Goal: Task Accomplishment & Management: Use online tool/utility

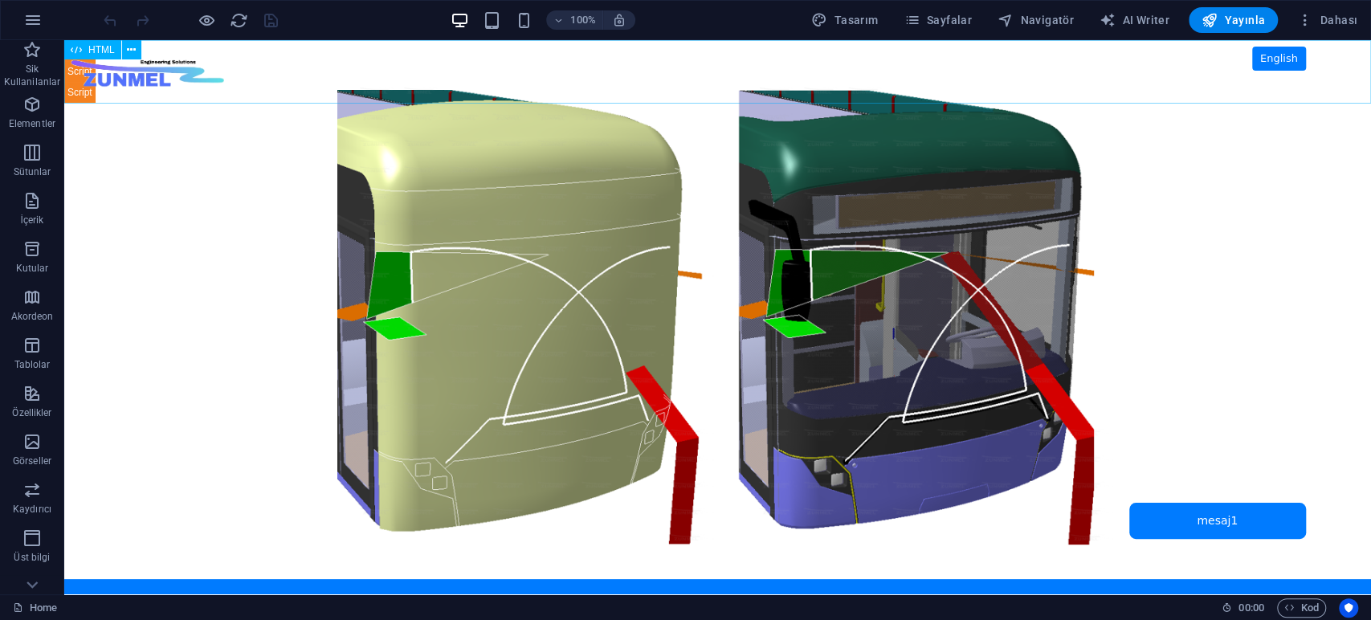
click at [96, 51] on span "HTML" at bounding box center [101, 50] width 27 height 10
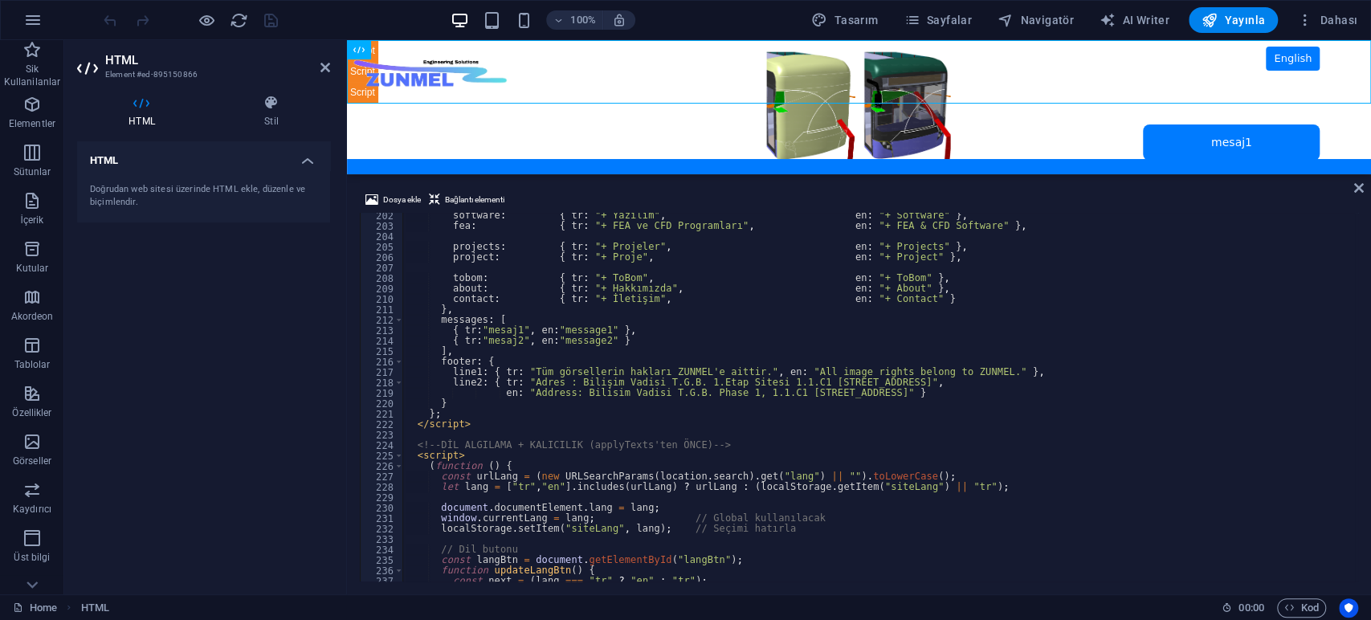
scroll to position [2048, 0]
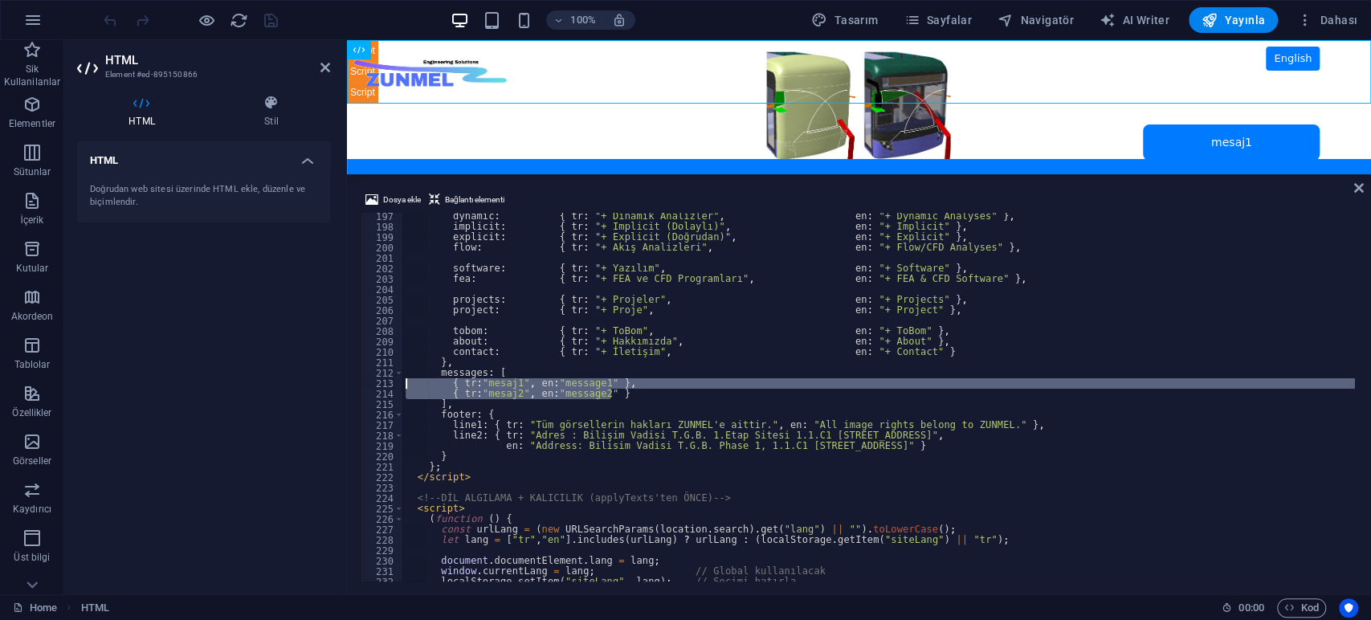
drag, startPoint x: 628, startPoint y: 391, endPoint x: 337, endPoint y: 386, distance: 290.8
click at [337, 386] on div "HTML Element #ed-895150866 HTML Stil HTML Doğrudan web sitesi üzerinde HTML ekl…" at bounding box center [717, 317] width 1307 height 554
click at [649, 386] on div "dynamic : { tr : "+ Dinamik Analizler" , en : "+ Dynamic Analyses" } , implicit…" at bounding box center [878, 397] width 953 height 369
drag, startPoint x: 633, startPoint y: 398, endPoint x: 368, endPoint y: 380, distance: 265.7
click at [368, 380] on div "{ tr:"mesaj1", en:"message1" }, 197 198 199 200 201 202 203 204 205 206 207 208…" at bounding box center [859, 397] width 998 height 369
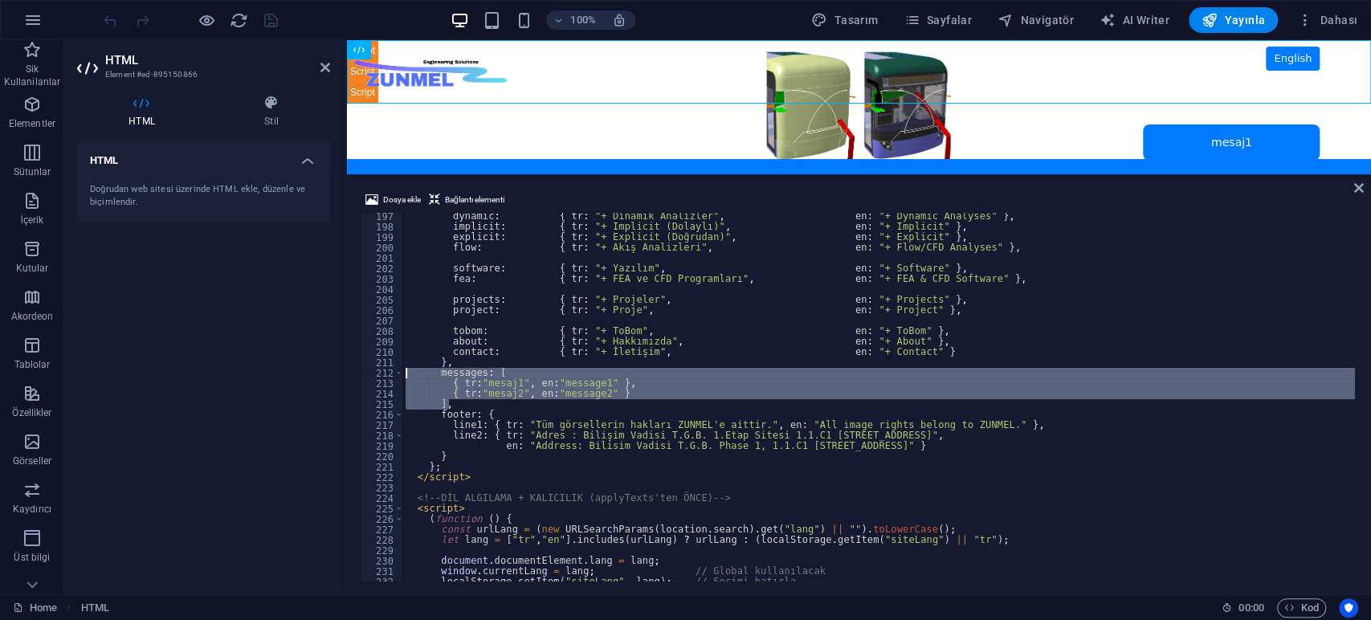
drag, startPoint x: 456, startPoint y: 406, endPoint x: 355, endPoint y: 372, distance: 106.9
click at [355, 372] on div "Dosya ekle Bağlantı elementi { tr:"mesaj1", en:"message1" }, { tr:"mesaj2", en:…" at bounding box center [859, 386] width 1024 height 417
click at [451, 404] on div "dynamic : { tr : "+ Dinamik Analizler" , en : "+ Dynamic Analyses" } , implicit…" at bounding box center [878, 397] width 953 height 369
drag, startPoint x: 444, startPoint y: 403, endPoint x: 385, endPoint y: 377, distance: 65.1
click at [385, 377] on div "], 197 198 199 200 201 202 203 204 205 206 207 208 209 210 211 212 213 214 215 …" at bounding box center [859, 397] width 998 height 369
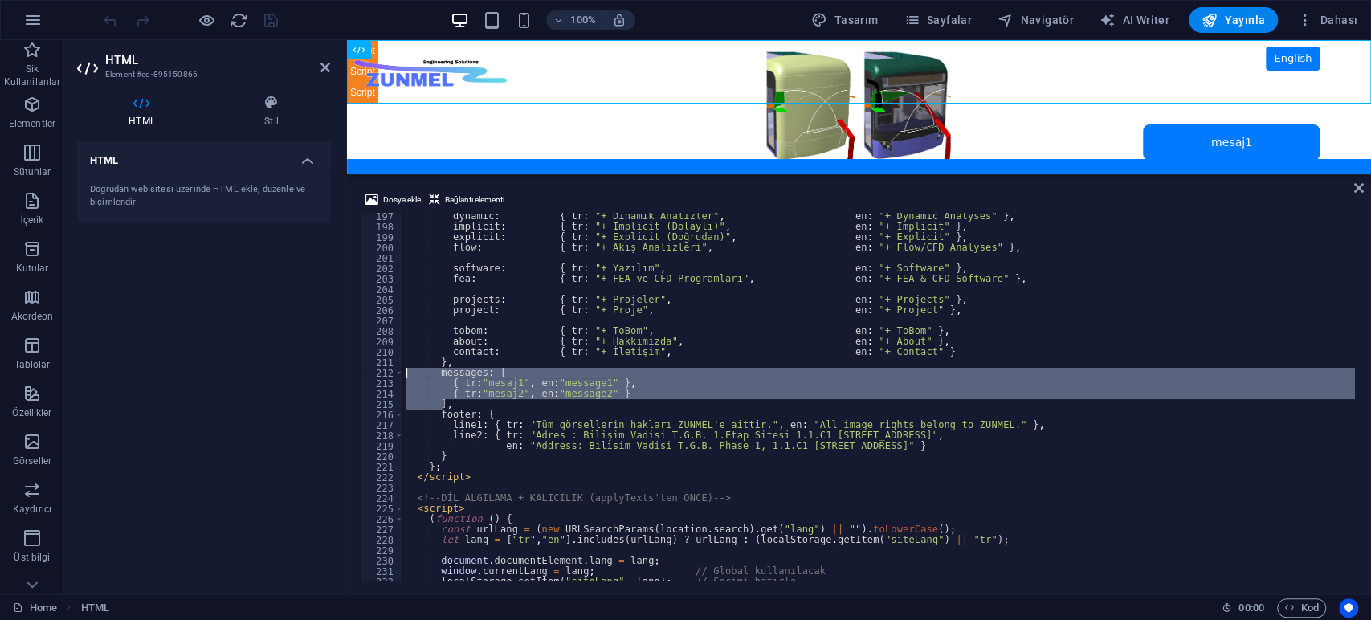
paste textarea "]"
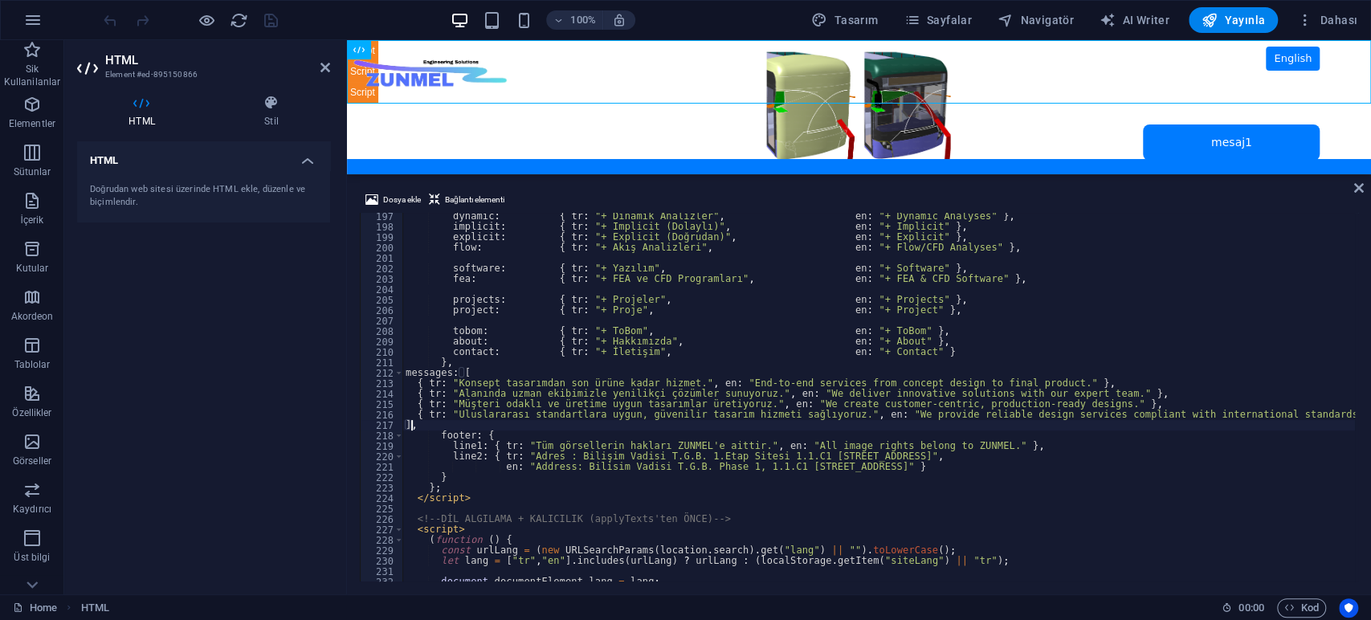
click at [405, 372] on div "dynamic : { tr : "+ Dinamik Analizler" , en : "+ Dynamic Analyses" } , implicit…" at bounding box center [878, 406] width 953 height 390
type textarea "messages: ["
click at [263, 316] on div "HTML Doğrudan web sitesi üzerinde HTML ekle, düzenle ve biçimlendir." at bounding box center [203, 361] width 253 height 440
click at [267, 22] on icon "save" at bounding box center [271, 20] width 18 height 18
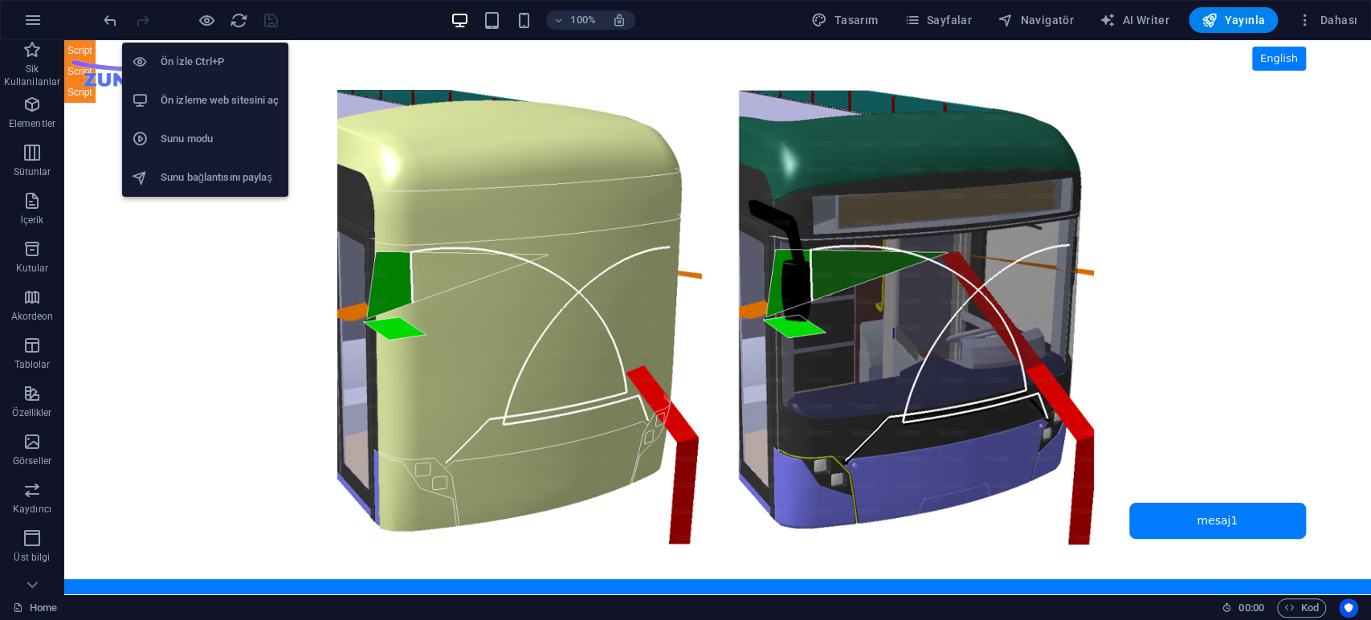
click at [217, 89] on li "Ön izleme web sitesini aç" at bounding box center [205, 100] width 166 height 39
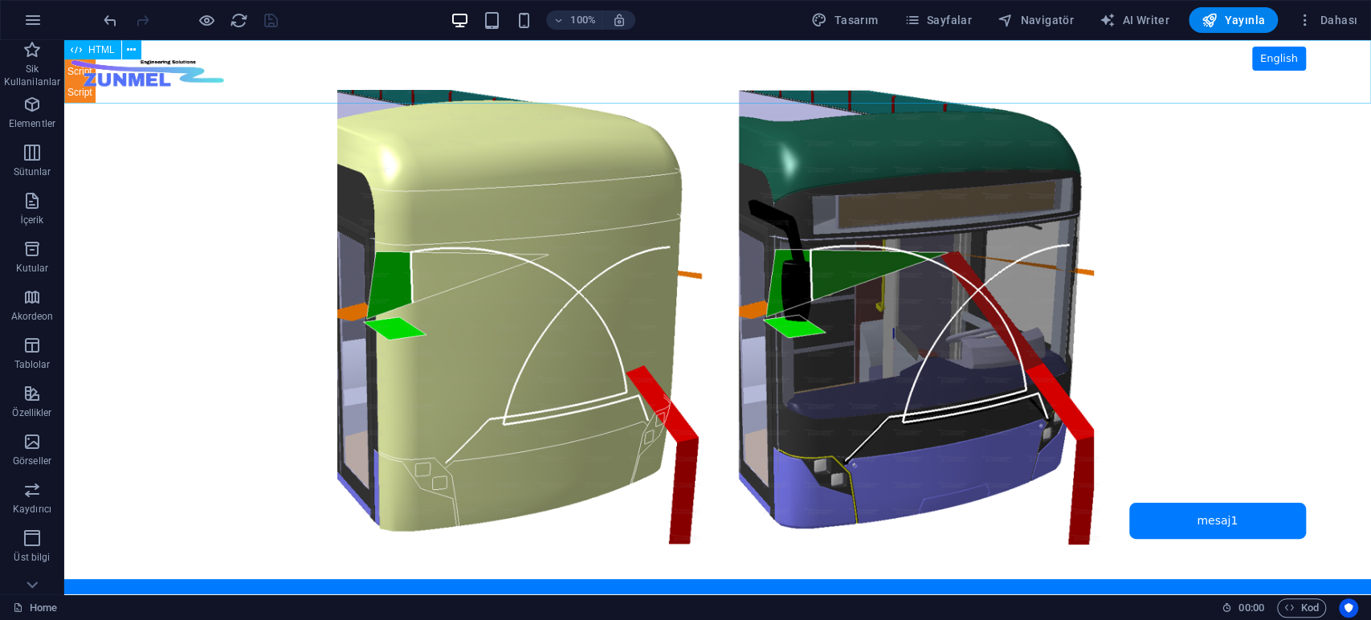
click at [107, 48] on span "HTML" at bounding box center [101, 50] width 27 height 10
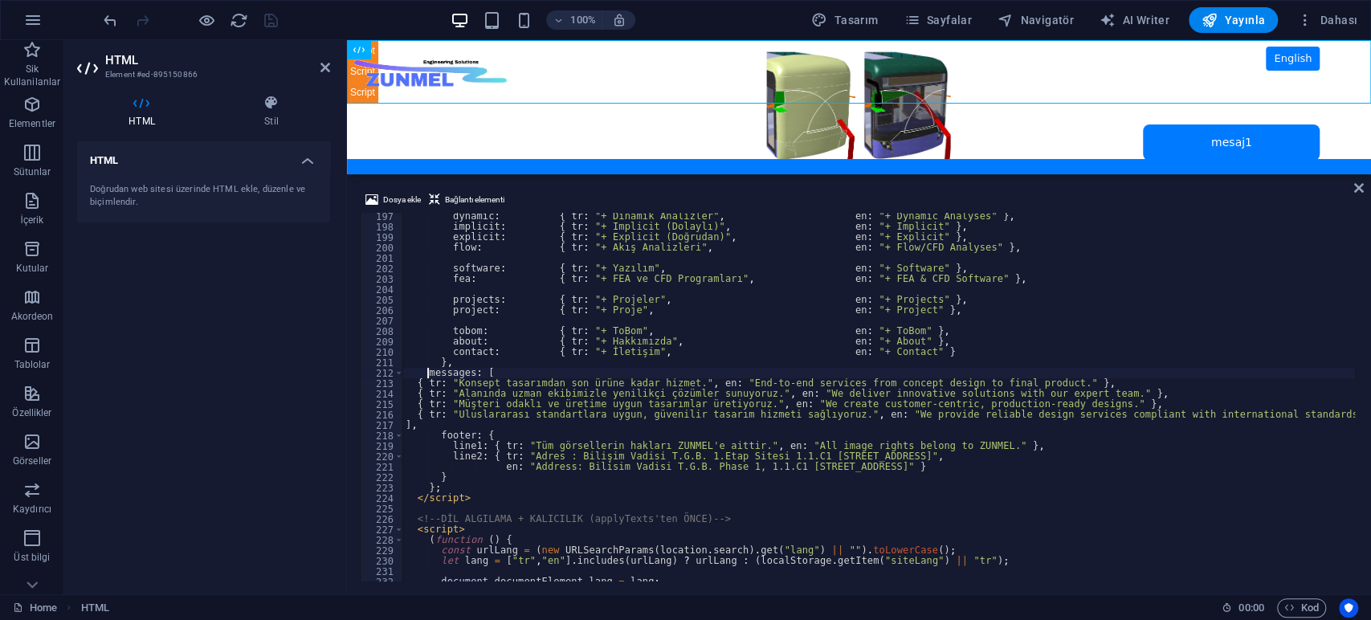
click at [1304, 412] on div "dynamic : { tr : "+ Dinamik Analizler" , en : "+ Dynamic Analyses" } , implicit…" at bounding box center [878, 406] width 953 height 390
type textarea "{ tr: "Uluslararası standartlara uygun, güvenilir tasarım hizmeti sağlıyoruz.",…"
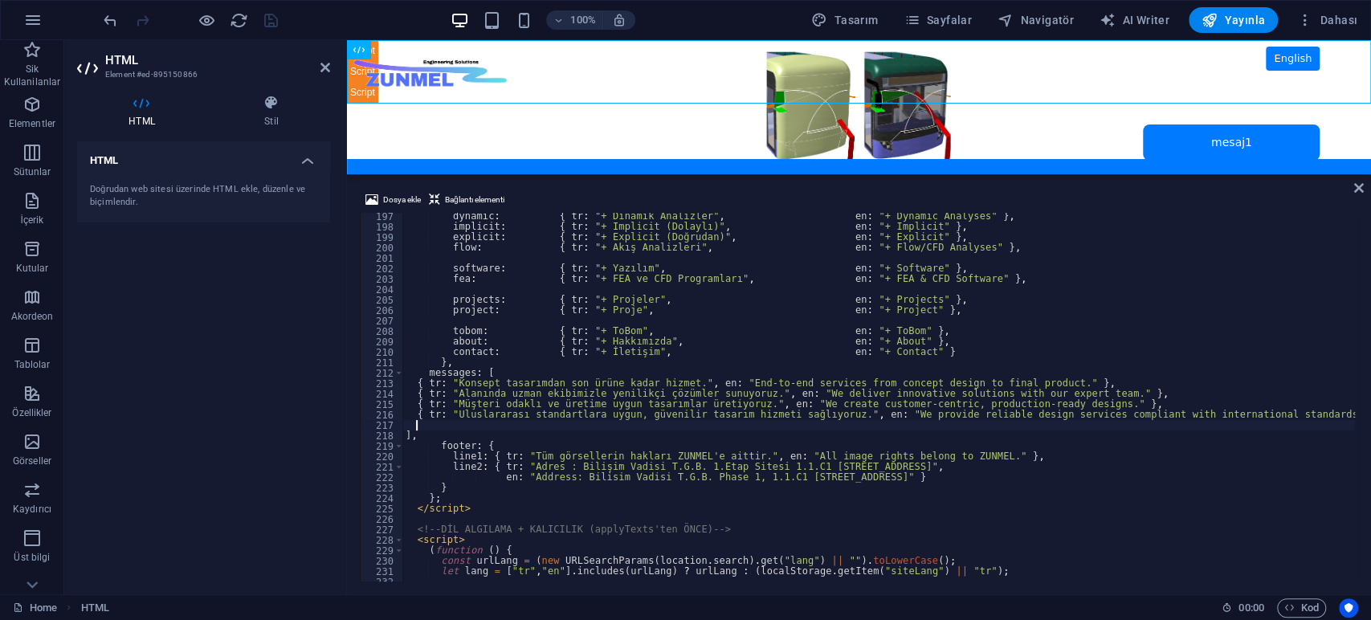
type textarea "]"
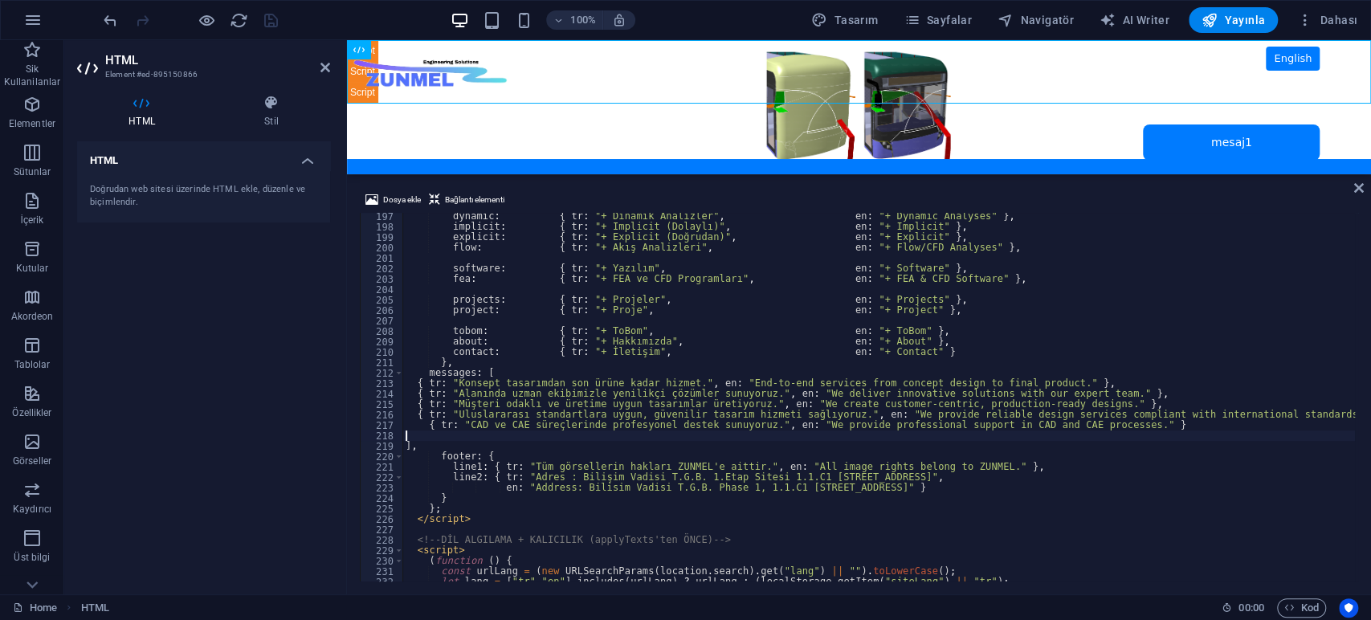
click at [427, 424] on div "dynamic : { tr : "+ Dinamik Analizler" , en : "+ Dynamic Analyses" } , implicit…" at bounding box center [878, 406] width 953 height 390
click at [298, 350] on div "HTML Doğrudan web sitesi üzerinde HTML ekle, düzenle ve biçimlendir." at bounding box center [203, 361] width 253 height 440
click at [1313, 411] on div "dynamic : { tr : "+ Dinamik Analizler" , en : "+ Dynamic Analyses" } , implicit…" at bounding box center [878, 406] width 953 height 390
type textarea "{ tr: "Uluslararası standartlara uygun, güvenilir tasarım hizmeti sağlıyoruz.",…"
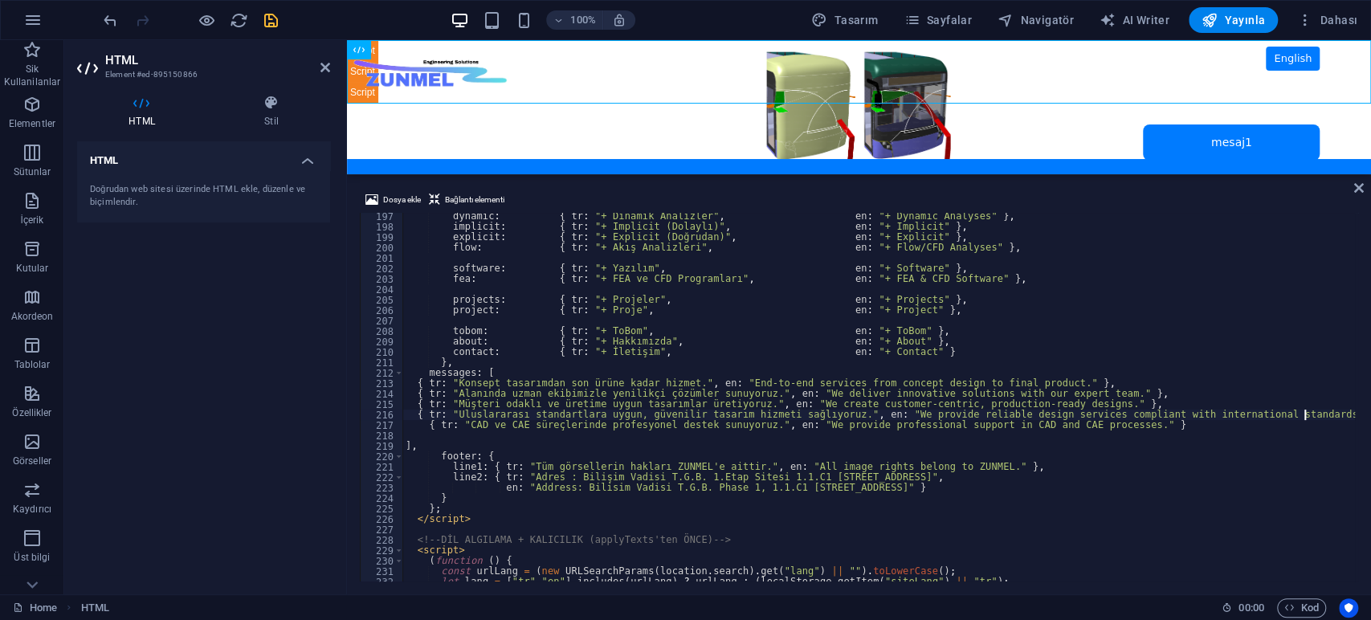
click at [188, 369] on div "HTML Doğrudan web sitesi üzerinde HTML ekle, düzenle ve biçimlendir." at bounding box center [203, 361] width 253 height 440
click at [271, 16] on icon "save" at bounding box center [271, 20] width 18 height 18
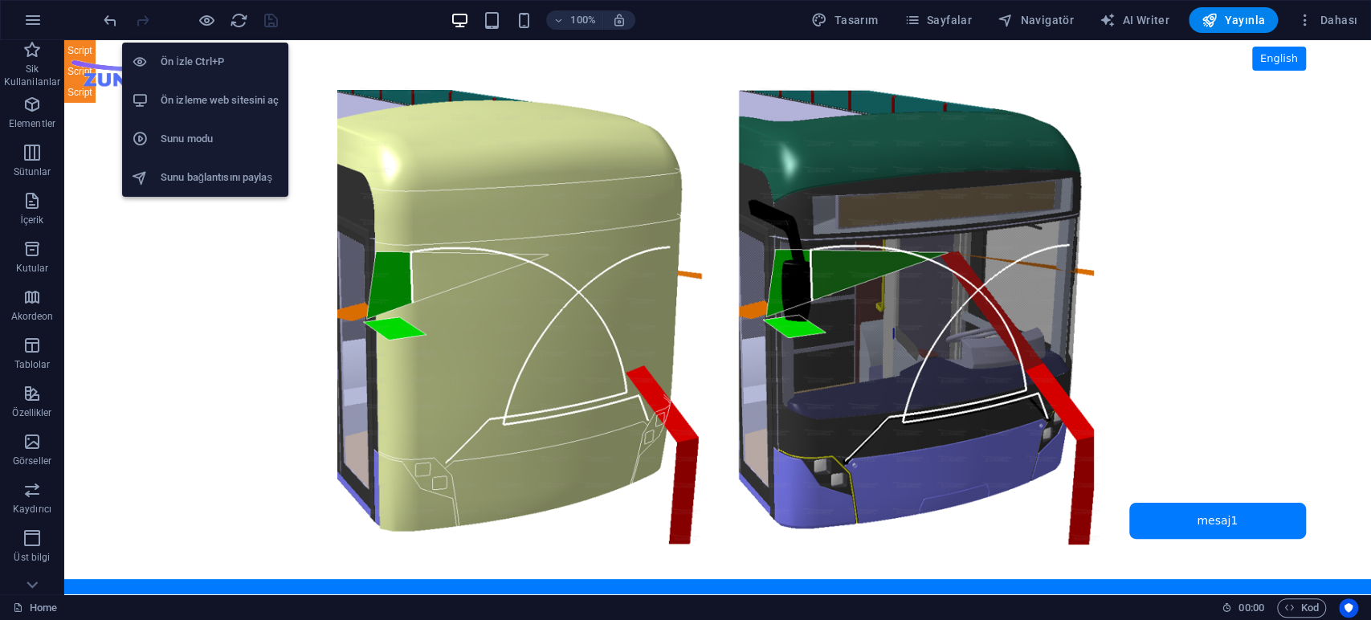
click at [207, 92] on h6 "Ön izleme web sitesini aç" at bounding box center [220, 100] width 118 height 19
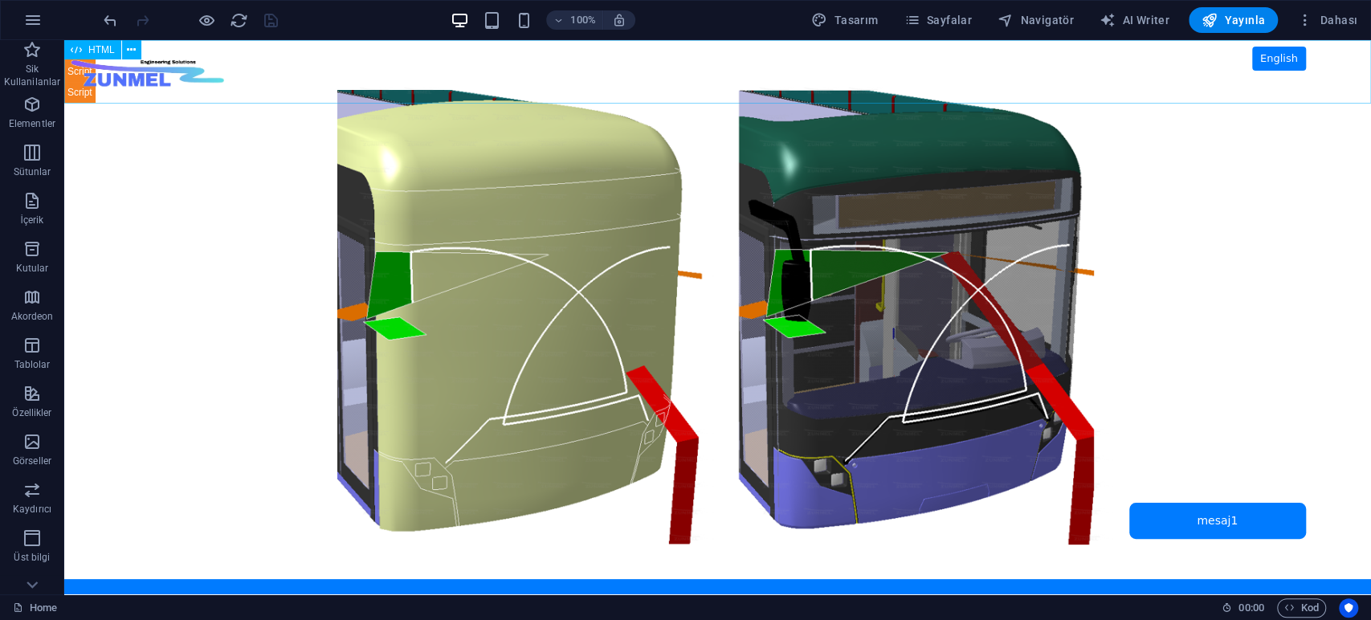
click at [103, 50] on span "HTML" at bounding box center [101, 50] width 27 height 10
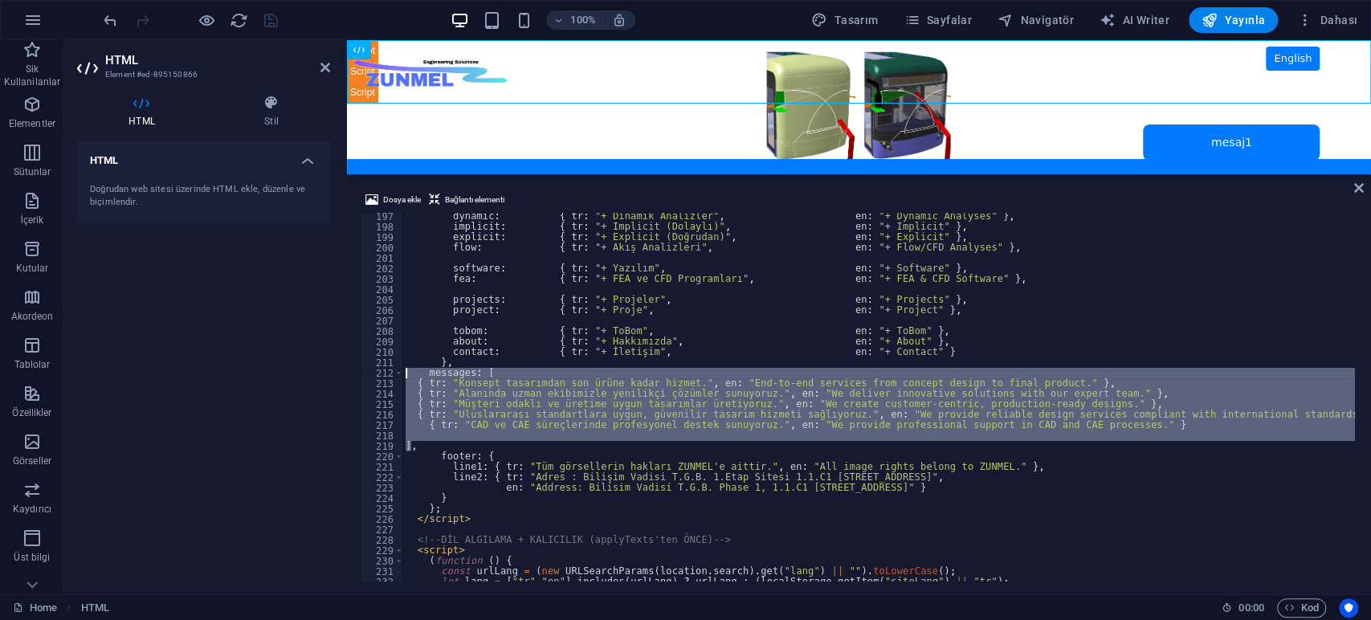
drag, startPoint x: 411, startPoint y: 443, endPoint x: 385, endPoint y: 376, distance: 72.5
click at [385, 376] on div "{ tr: "Uluslararası standartlara uygun, güvenilir tasarım hizmeti sağlıyoruz.",…" at bounding box center [859, 397] width 998 height 369
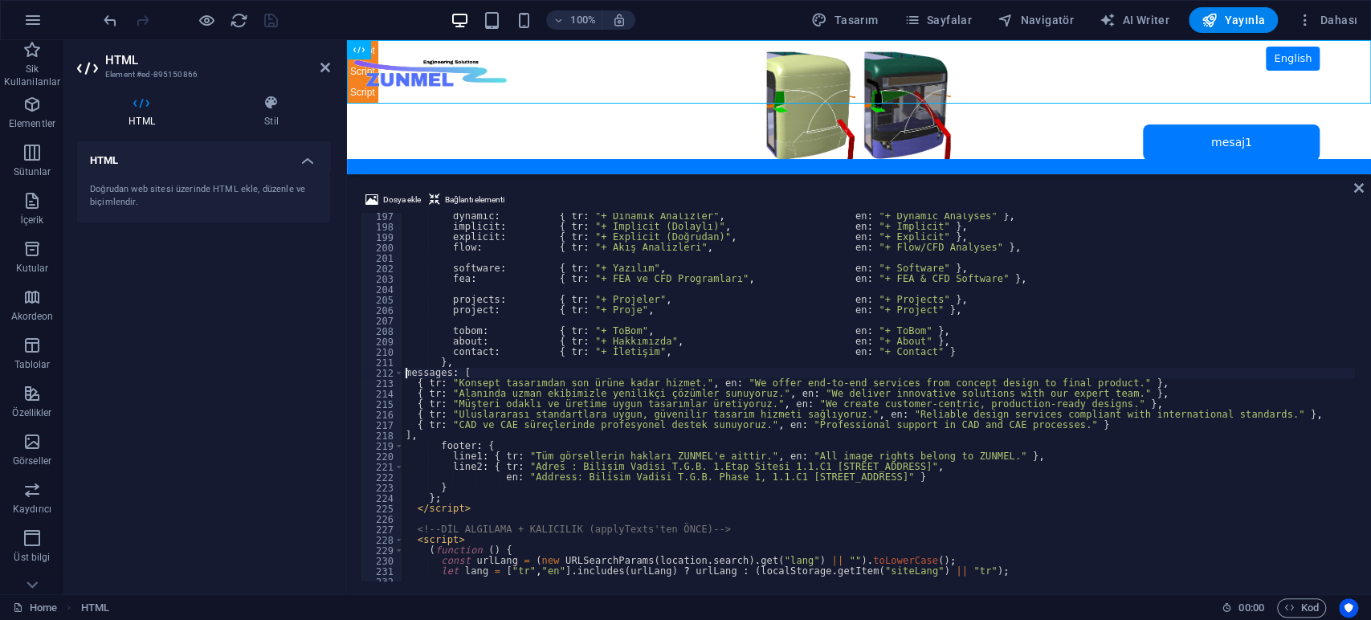
click at [406, 371] on div "dynamic : { tr : "+ Dinamik Analizler" , en : "+ Dynamic Analyses" } , implicit…" at bounding box center [878, 406] width 953 height 390
type textarea "messages: ["
click at [257, 300] on div "HTML Doğrudan web sitesi üzerinde HTML ekle, düzenle ve biçimlendir." at bounding box center [203, 361] width 253 height 440
click at [271, 24] on icon "save" at bounding box center [271, 20] width 18 height 18
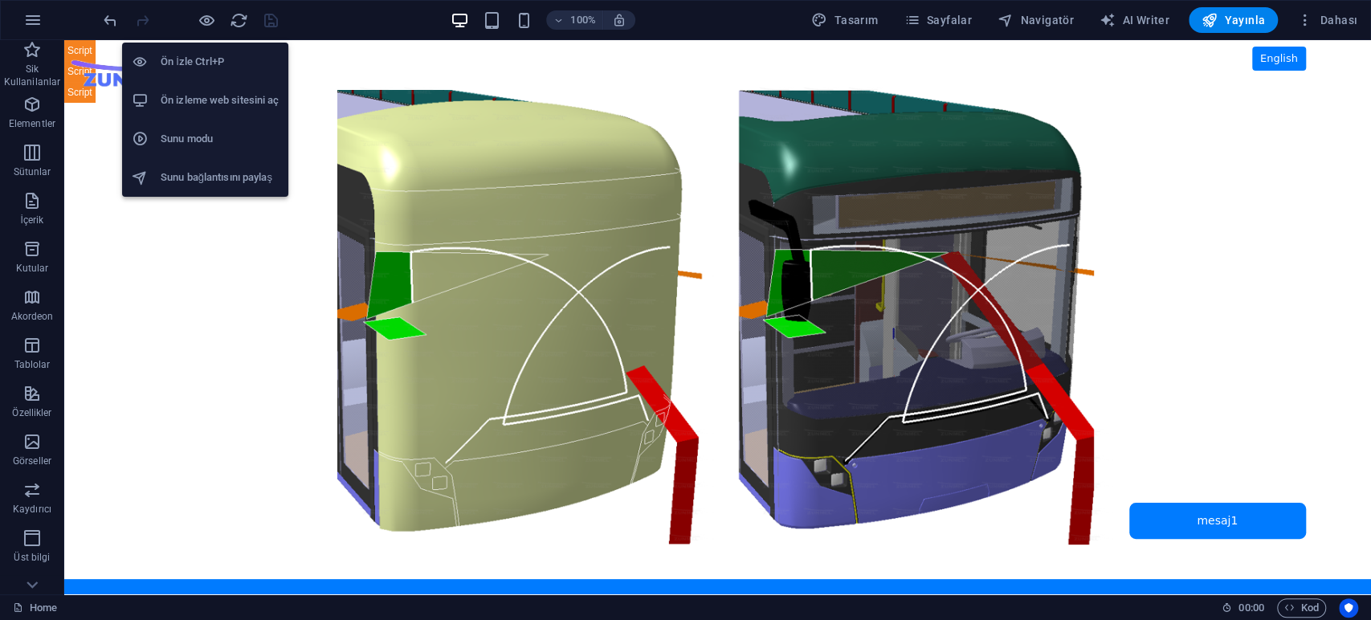
click at [204, 94] on h6 "Ön izleme web sitesini aç" at bounding box center [220, 100] width 118 height 19
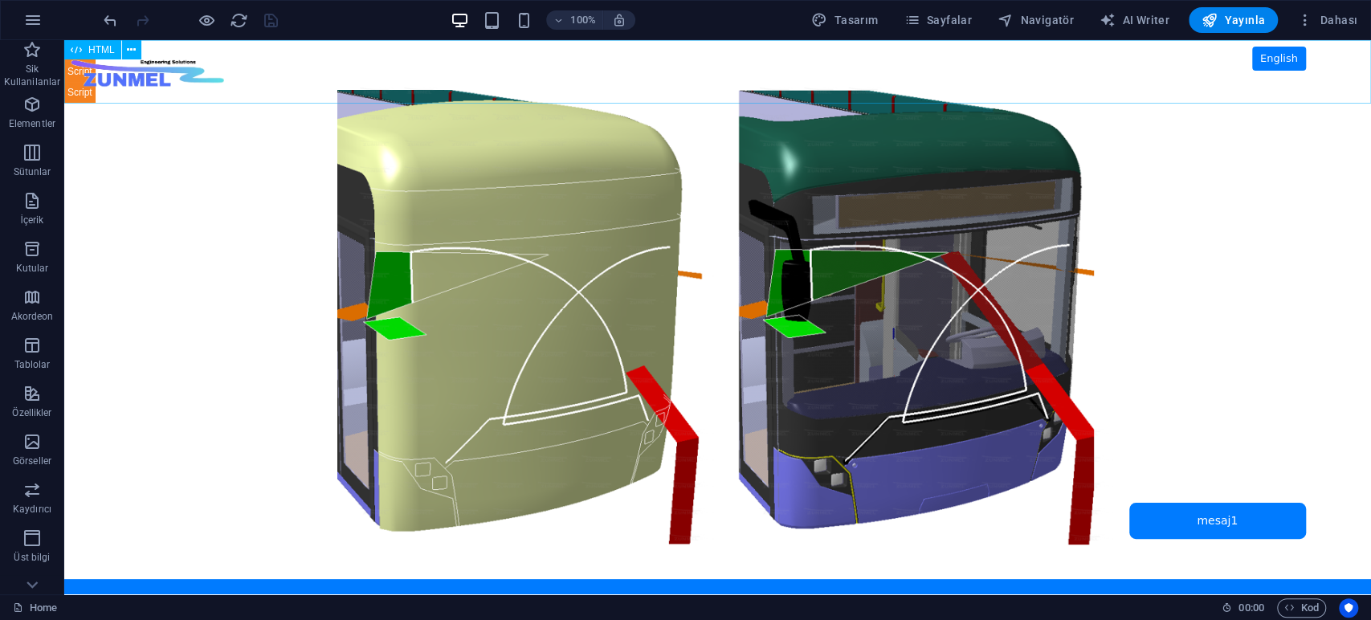
click at [106, 49] on span "HTML" at bounding box center [101, 50] width 27 height 10
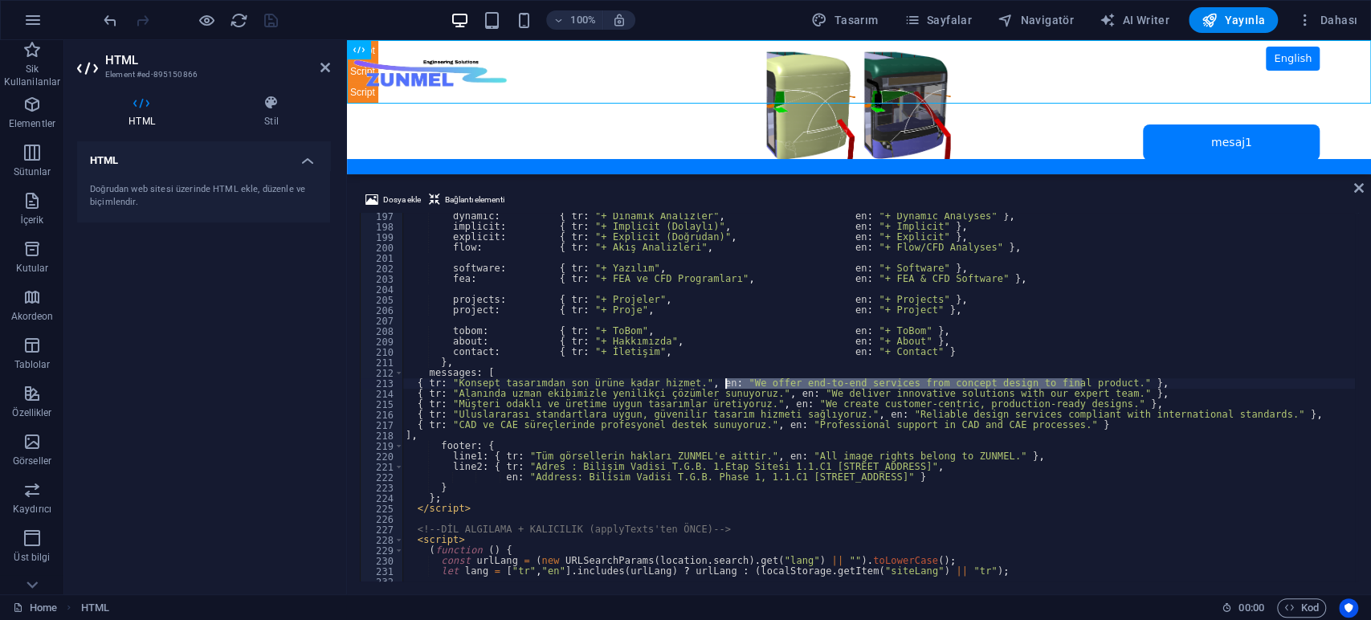
drag, startPoint x: 1080, startPoint y: 382, endPoint x: 724, endPoint y: 387, distance: 355.8
click at [724, 387] on div "dynamic : { tr : "+ Dinamik Analizler" , en : "+ Dynamic Analyses" } , implicit…" at bounding box center [878, 406] width 953 height 390
click at [858, 420] on div "dynamic : { tr : "+ Dinamik Analizler" , en : "+ Dynamic Analyses" } , implicit…" at bounding box center [878, 406] width 953 height 390
type textarea "{ tr: "Uluslararası standartlara uygun, güvenilir tasarım hizmeti sağlıyoruz.",…"
click at [190, 395] on div "HTML Doğrudan web sitesi üzerinde HTML ekle, düzenle ve biçimlendir." at bounding box center [203, 361] width 253 height 440
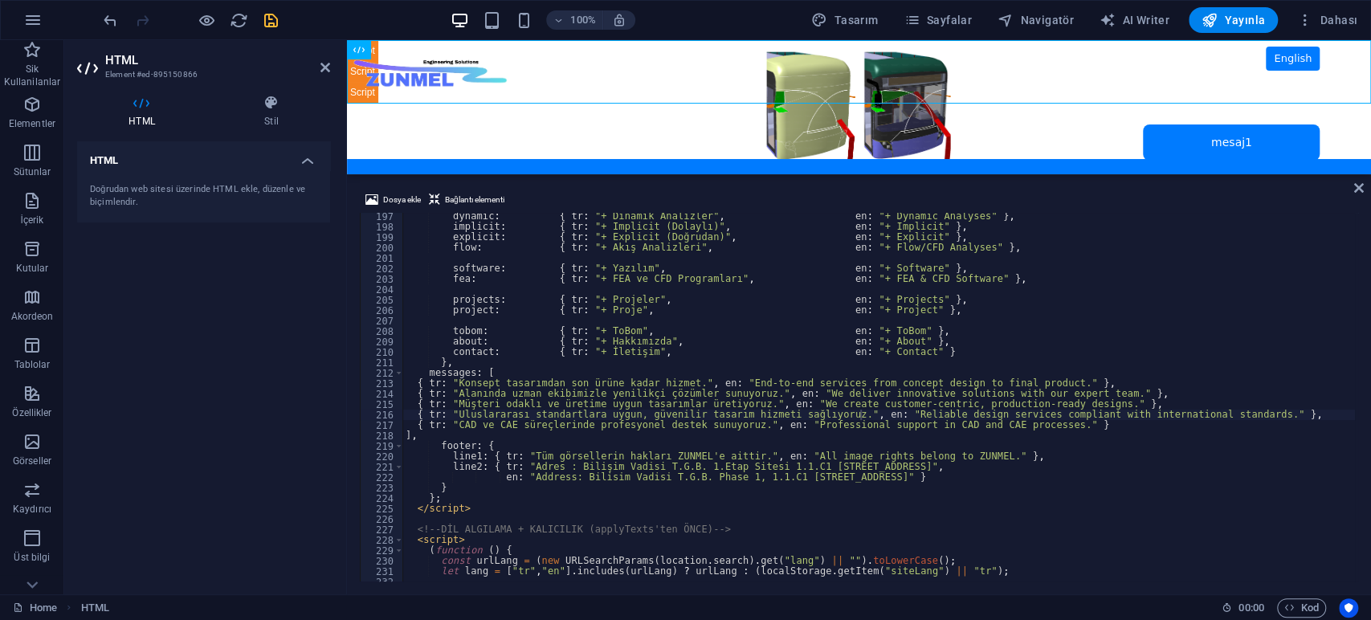
click at [265, 23] on icon "save" at bounding box center [271, 20] width 18 height 18
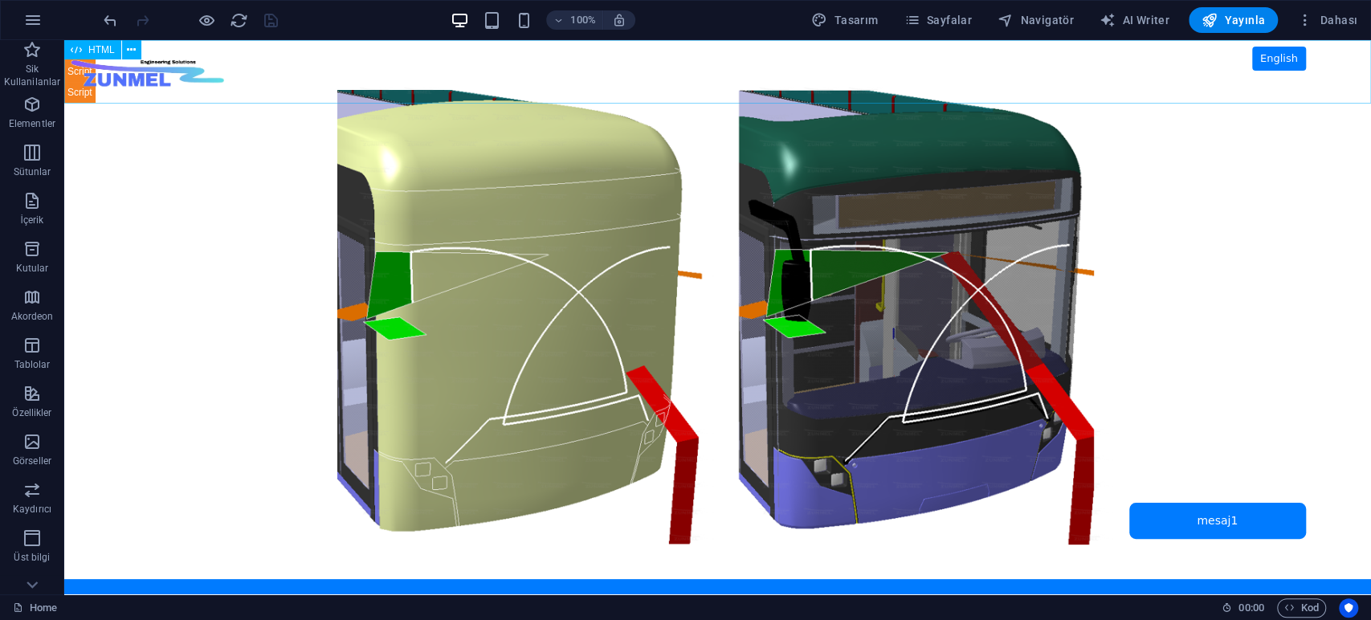
click at [99, 48] on span "HTML" at bounding box center [101, 50] width 27 height 10
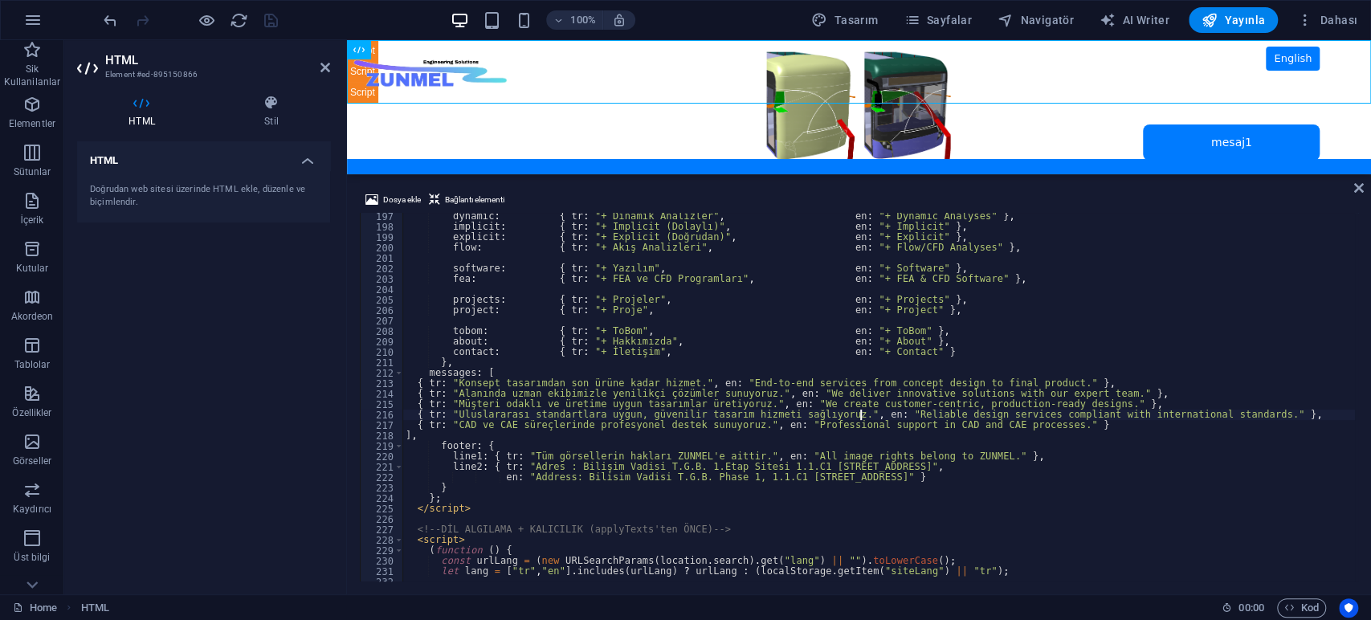
click at [589, 266] on div "dynamic : { tr : "+ Dinamik Analizler" , en : "+ Dynamic Analyses" } , implicit…" at bounding box center [878, 406] width 953 height 390
type textarea "software: { tr: "+ Yazılım", en: "+ Software" },"
click at [1060, 22] on span "Navigatör" at bounding box center [1036, 20] width 76 height 16
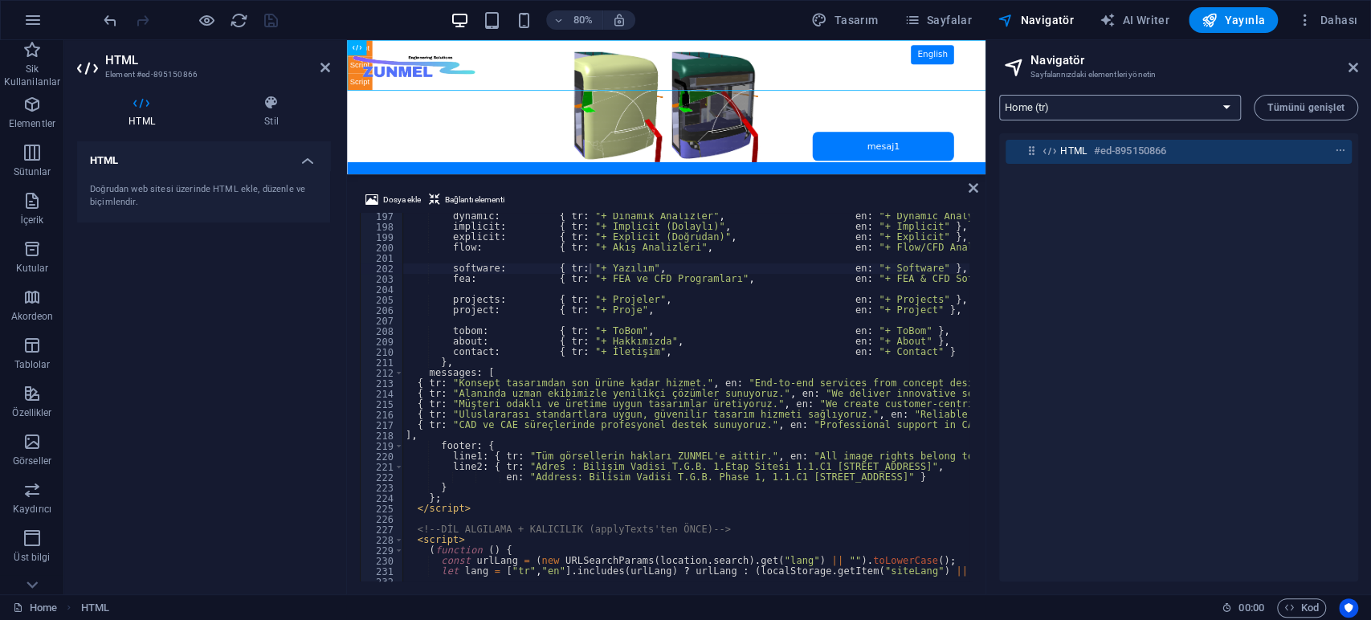
click at [1106, 107] on select "Home (tr) contact (tr) projects (tr) fea (tr) software (tr) flow (tr) explicit …" at bounding box center [1120, 108] width 242 height 26
select select "16908850-tr"
click at [999, 95] on select "Home (tr) contact (tr) projects (tr) fea (tr) software (tr) flow (tr) explicit …" at bounding box center [1120, 108] width 242 height 26
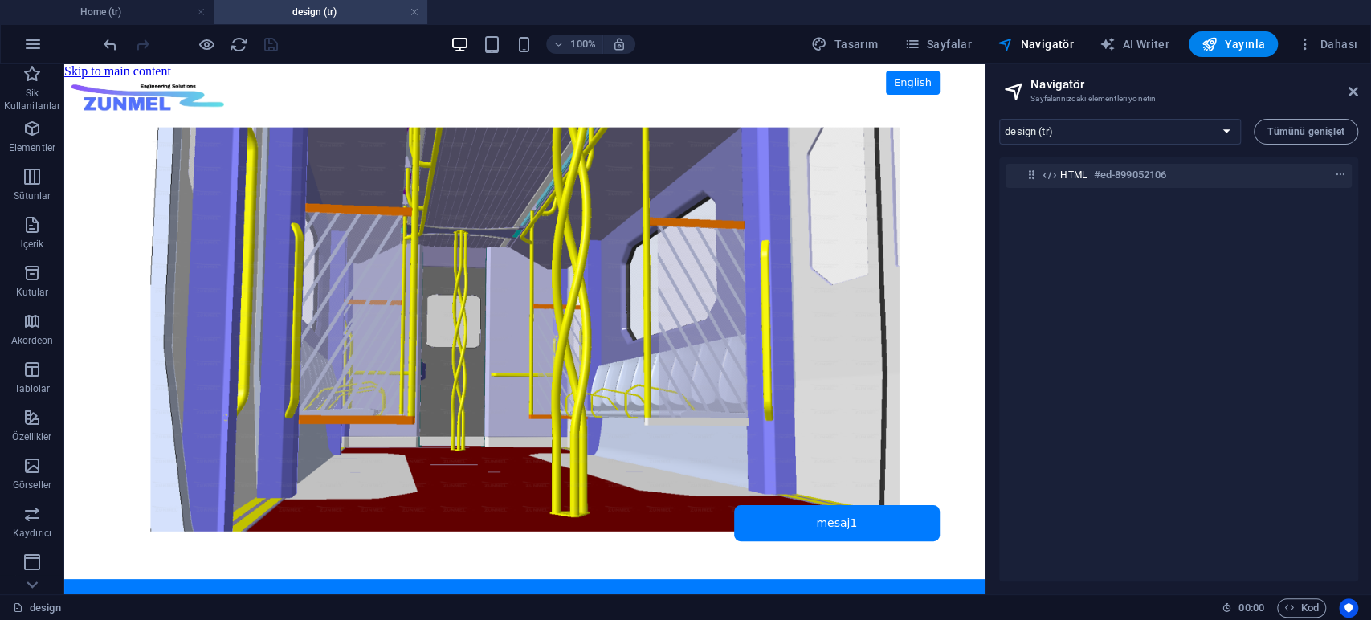
scroll to position [0, 0]
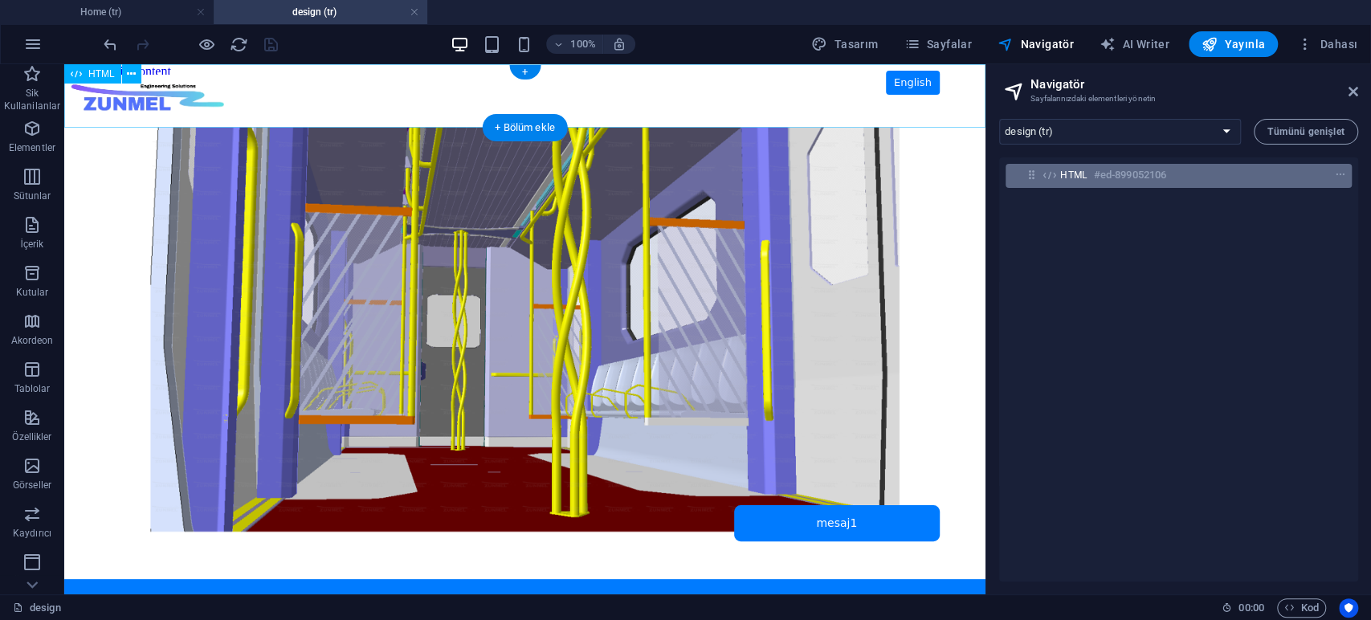
click at [1108, 176] on h6 "#ed-899052106" at bounding box center [1130, 174] width 72 height 19
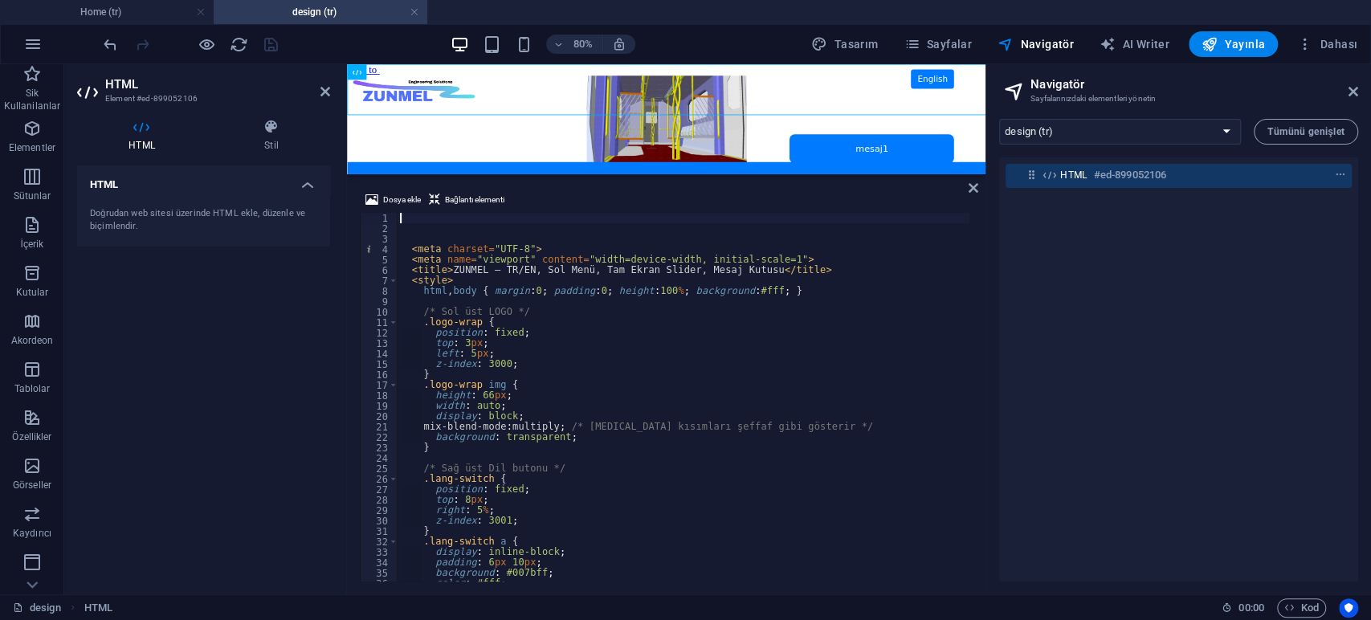
click at [530, 360] on div "< meta charset = "UTF-8" > < meta name = "viewport" content = "width=device-wid…" at bounding box center [736, 406] width 678 height 386
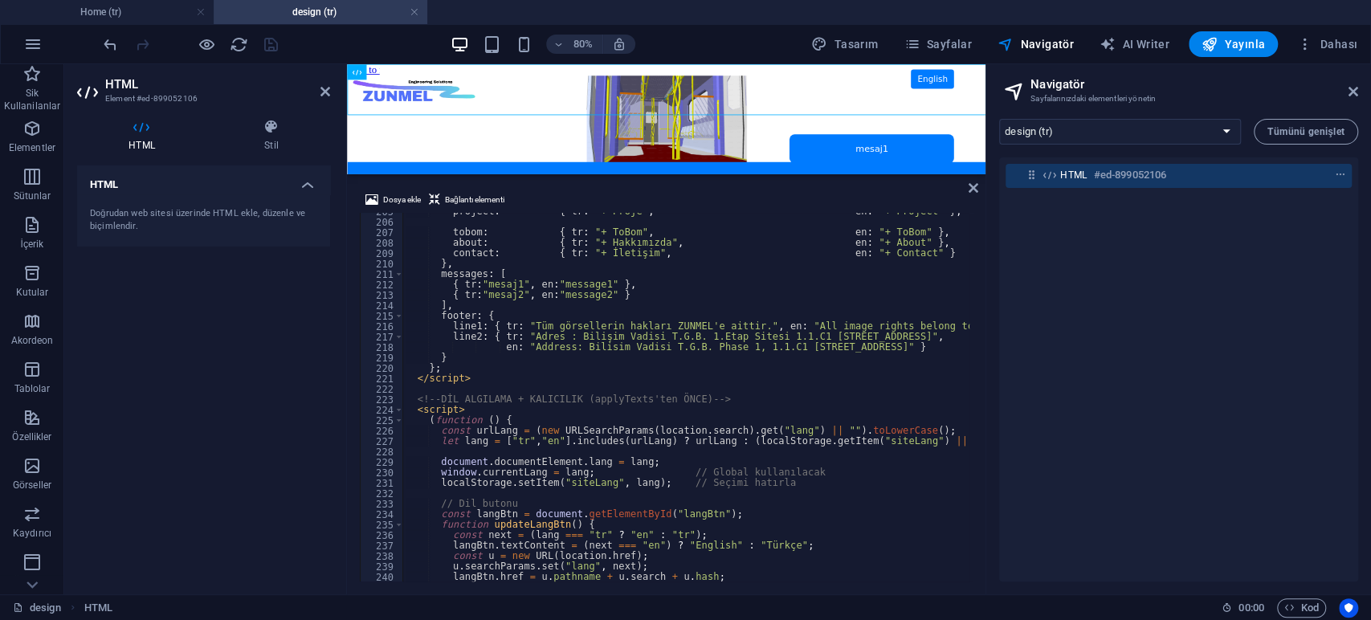
scroll to position [2083, 0]
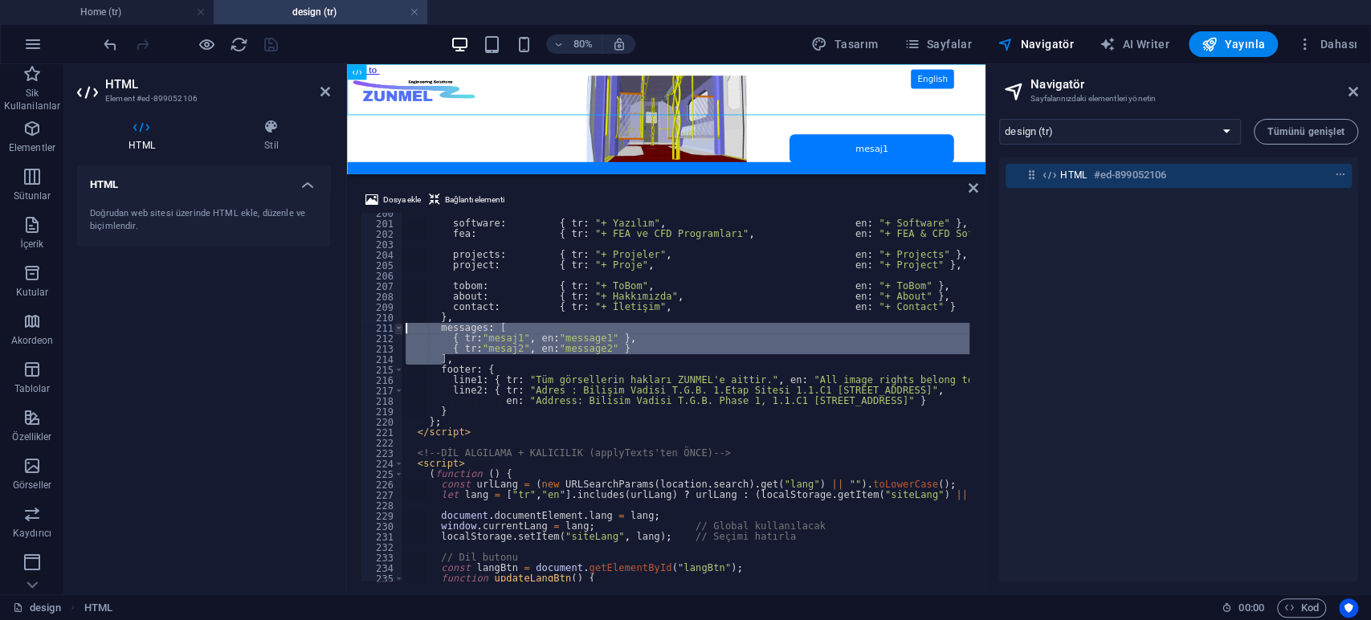
drag, startPoint x: 443, startPoint y: 361, endPoint x: 396, endPoint y: 330, distance: 56.4
click at [396, 330] on div "z-index: 3000; 200 201 202 203 204 205 206 207 208 209 210 211 212 213 214 215 …" at bounding box center [666, 397] width 613 height 369
paste textarea "]"
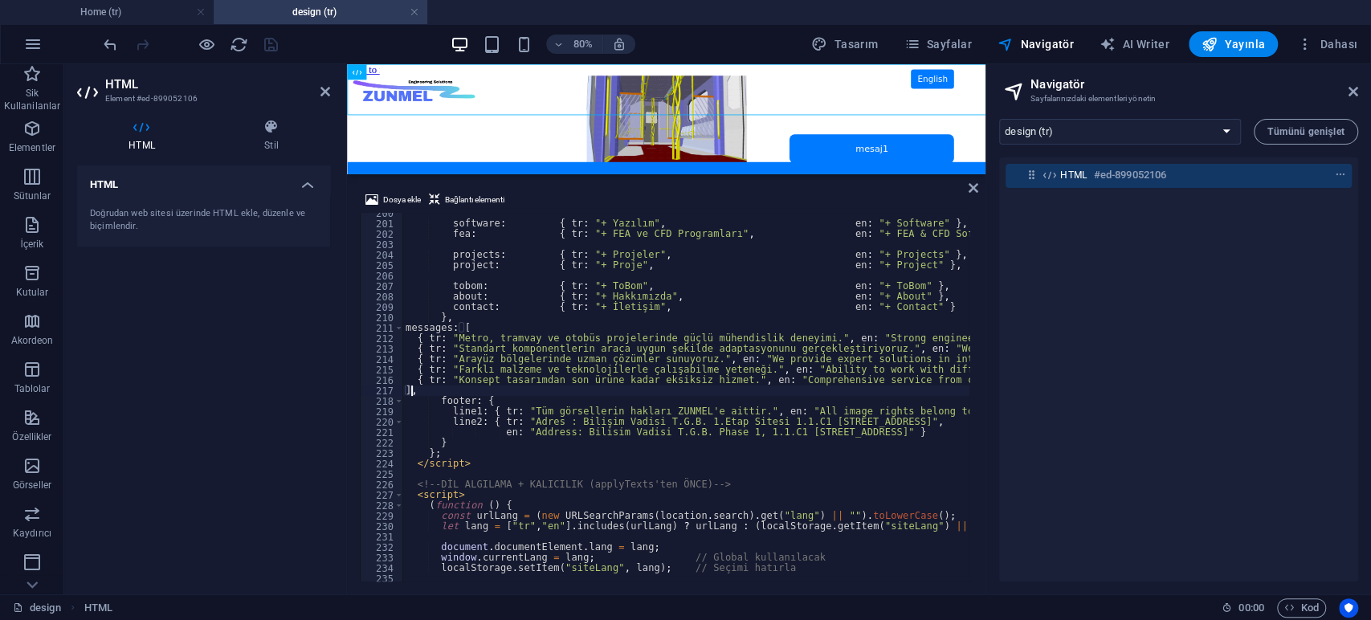
click at [405, 324] on div "software : { tr : "+ Yazılım" , en : "+ Software" } , fea : { tr : "+ FEA ve CF…" at bounding box center [835, 401] width 867 height 386
type textarea "messages: ["
click at [283, 349] on div "HTML Doğrudan web sitesi üzerinde HTML ekle, düzenle ve biçimlendir." at bounding box center [203, 373] width 253 height 416
click at [275, 40] on icon "save" at bounding box center [271, 44] width 18 height 18
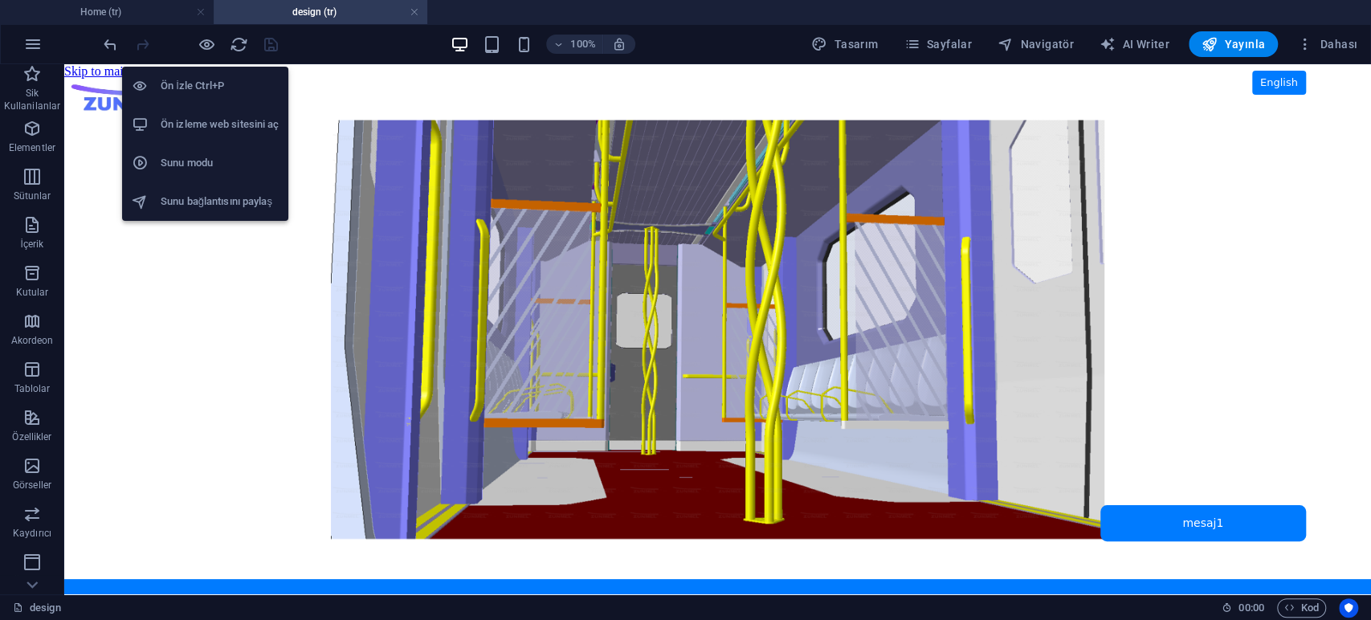
click at [214, 125] on h6 "Ön izleme web sitesini aç" at bounding box center [220, 124] width 118 height 19
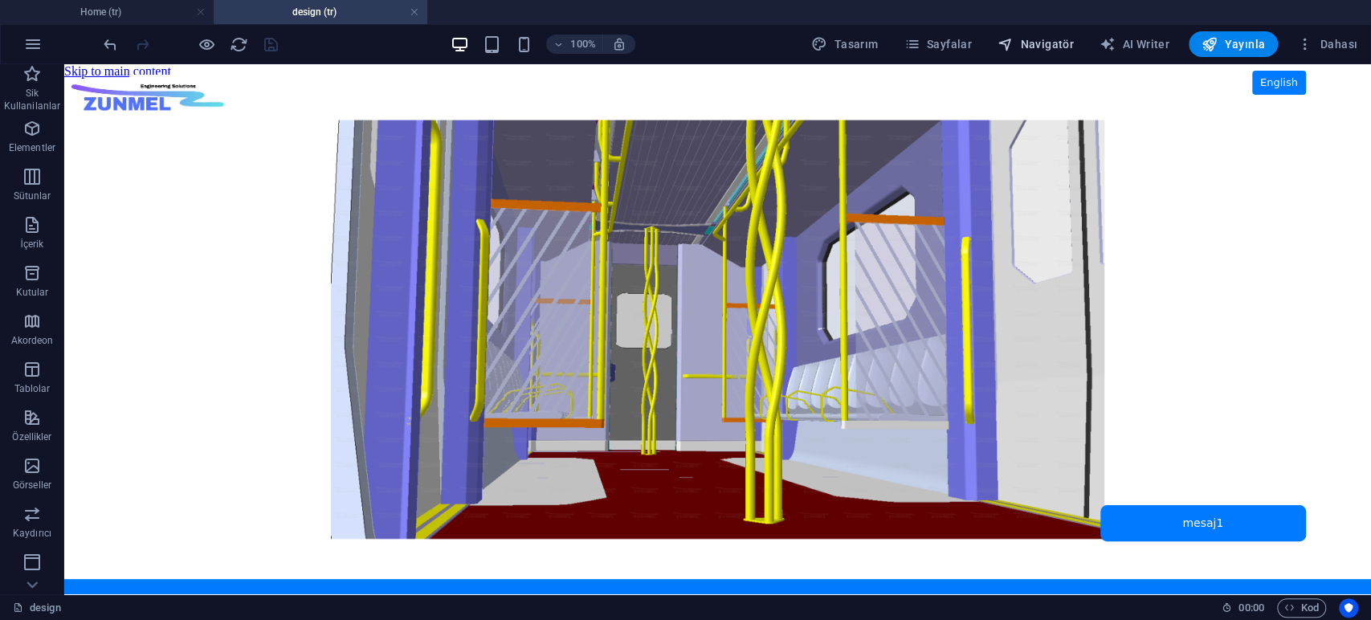
click at [1053, 51] on span "Navigatör" at bounding box center [1036, 44] width 76 height 16
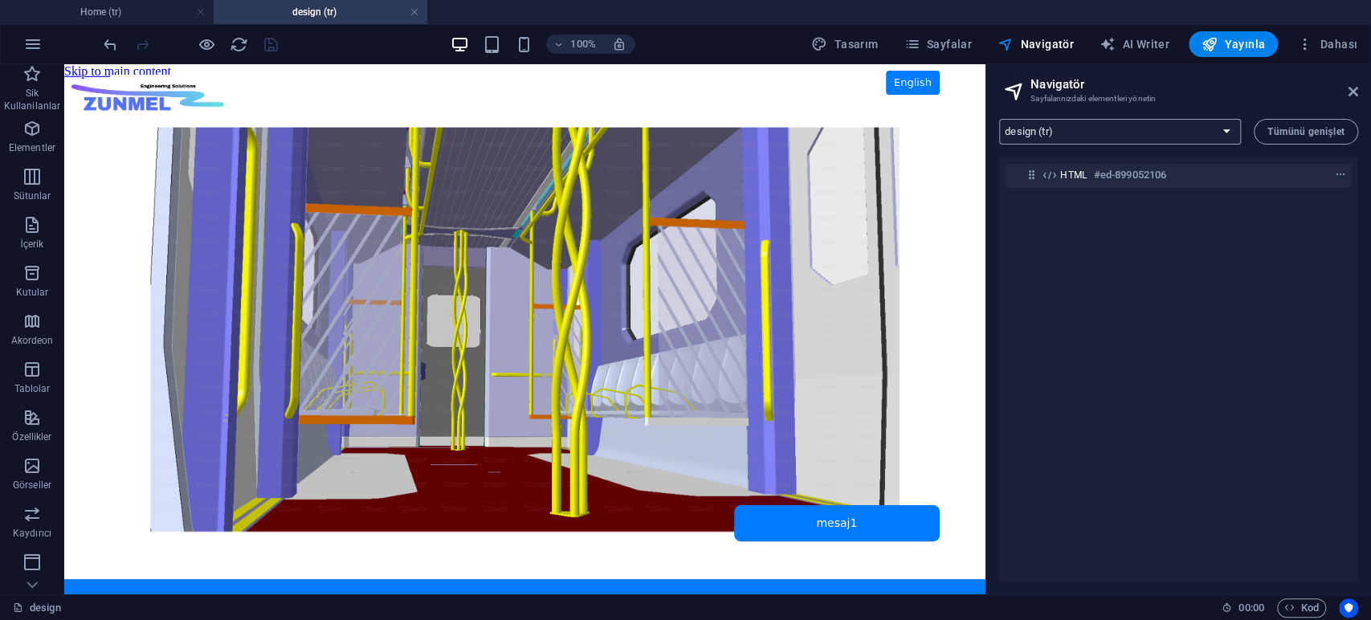
click at [1100, 126] on select "Home (tr) contact (tr) projects (tr) fea (tr) software (tr) flow (tr) explicit …" at bounding box center [1120, 132] width 242 height 26
click at [999, 119] on select "Home (tr) contact (tr) projects (tr) fea (tr) software (tr) flow (tr) explicit …" at bounding box center [1120, 132] width 242 height 26
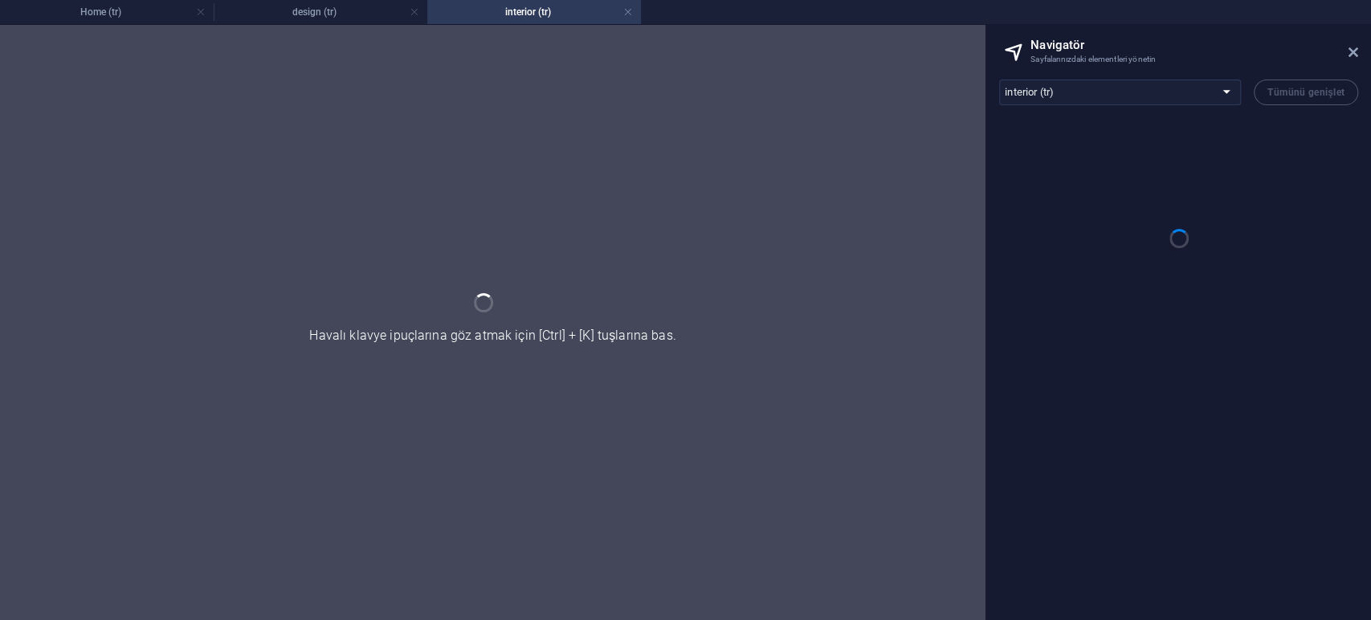
click at [1056, 438] on div "Home (tr) contact (tr) projects (tr) fea (tr) software (tr) flow (tr) explicit …" at bounding box center [1178, 343] width 385 height 553
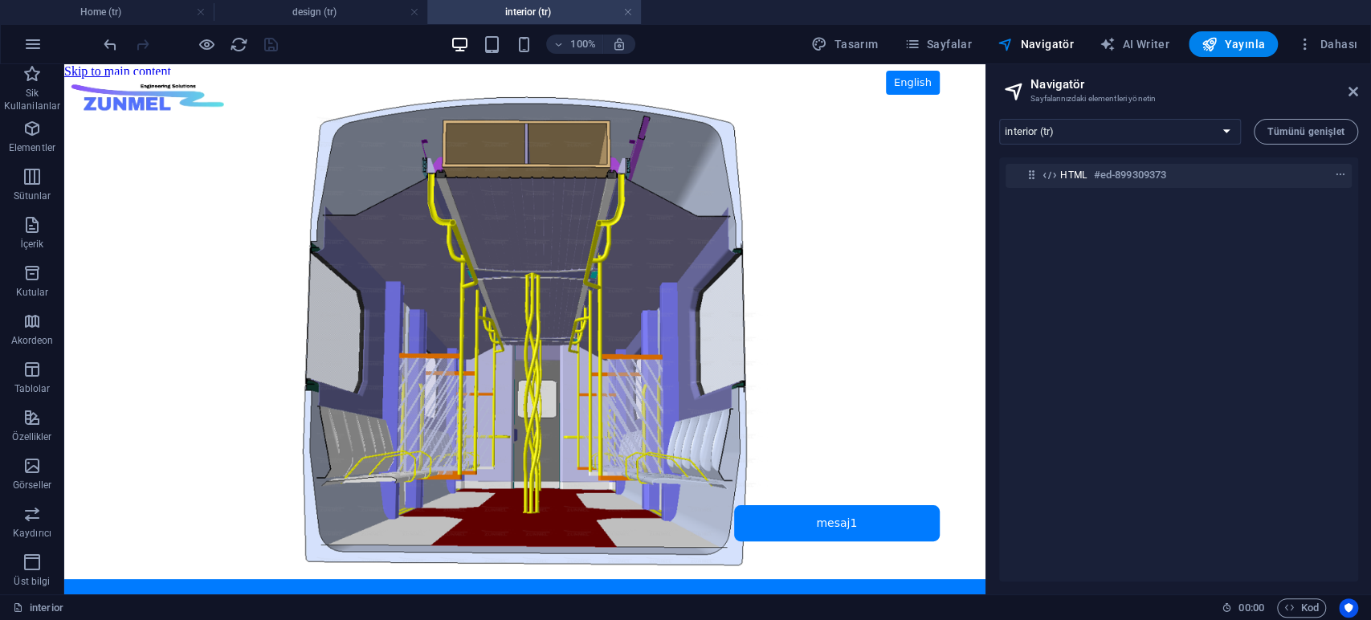
scroll to position [0, 0]
click at [1075, 125] on select "Home (tr) contact (tr) projects (tr) fea (tr) software (tr) flow (tr) explicit …" at bounding box center [1120, 132] width 242 height 26
select select "16908758-tr"
click at [999, 119] on select "Home (tr) contact (tr) projects (tr) fea (tr) software (tr) flow (tr) explicit …" at bounding box center [1120, 132] width 242 height 26
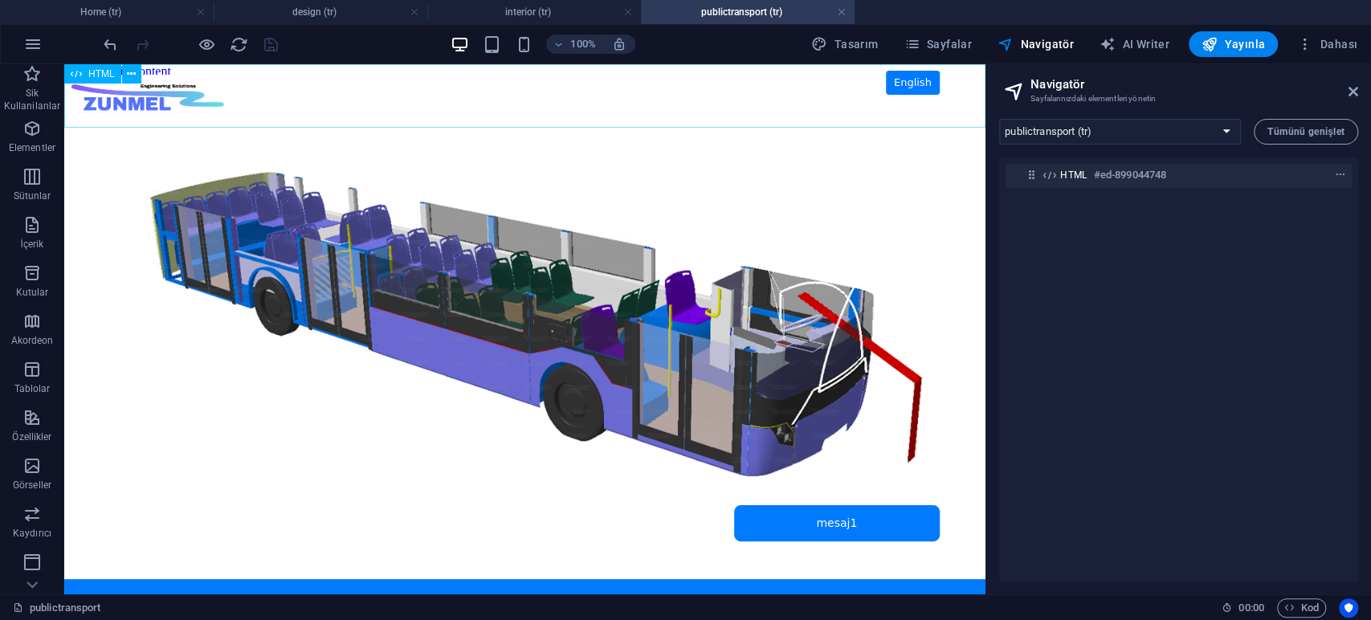
click at [93, 72] on span "HTML" at bounding box center [101, 74] width 27 height 10
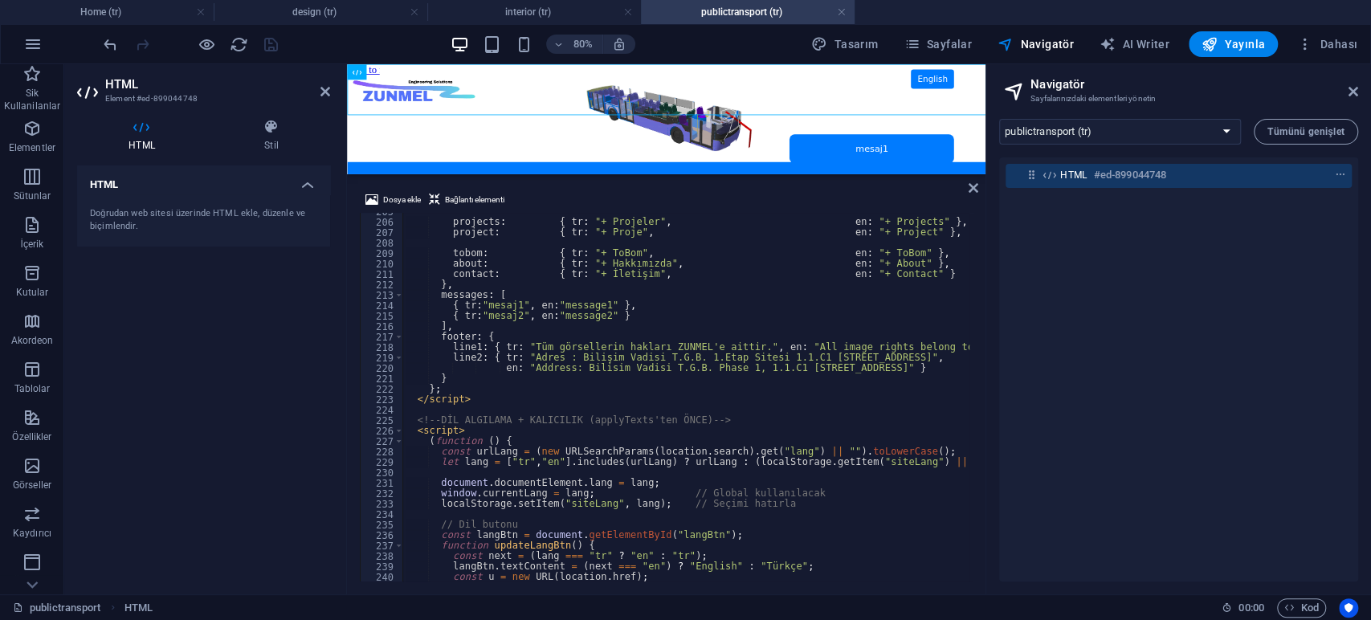
scroll to position [2083, 0]
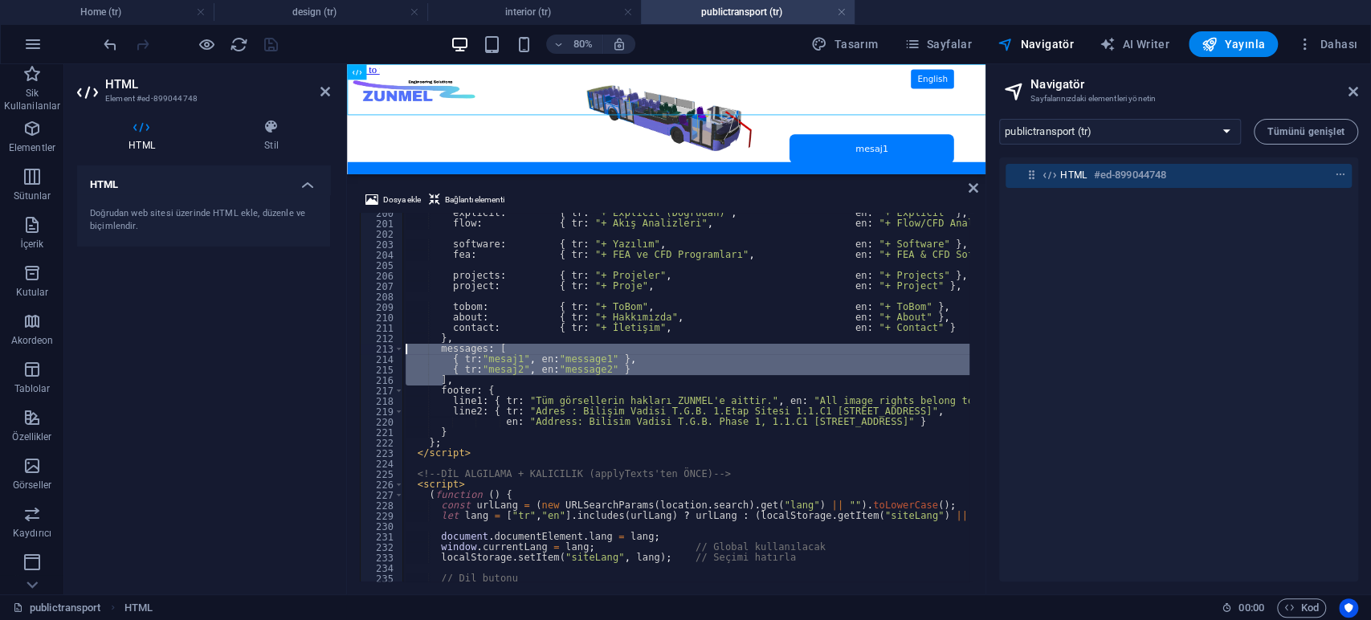
drag, startPoint x: 443, startPoint y: 379, endPoint x: 390, endPoint y: 352, distance: 60.3
click at [390, 352] on div "200 201 202 203 204 205 206 207 208 209 210 211 212 213 214 215 216 217 218 219…" at bounding box center [666, 397] width 613 height 369
paste textarea "]"
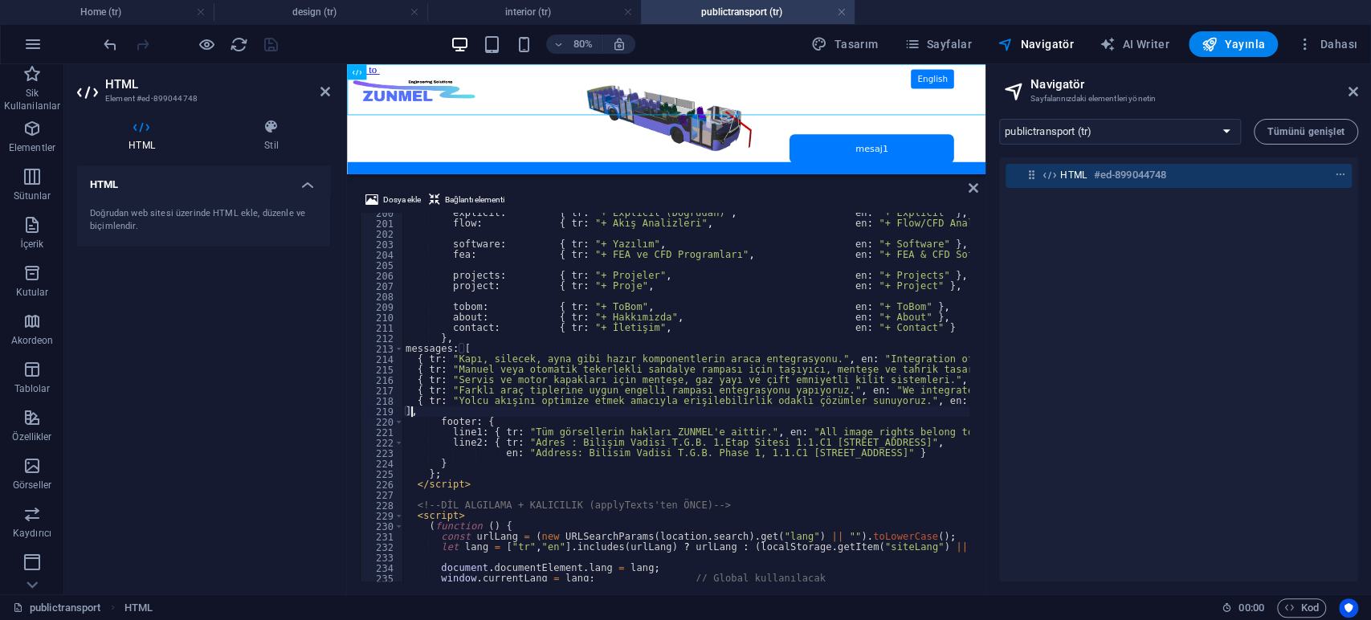
click at [405, 350] on div "explicit : { tr : "+ Explicit (Doğrudan)" , en : "+ Explicit" } , flow : { tr :…" at bounding box center [908, 401] width 1013 height 386
type textarea "messages: ["
click at [286, 358] on div "HTML Doğrudan web sitesi üzerinde HTML ekle, düzenle ve biçimlendir." at bounding box center [203, 373] width 253 height 416
click at [272, 41] on icon "save" at bounding box center [271, 44] width 18 height 18
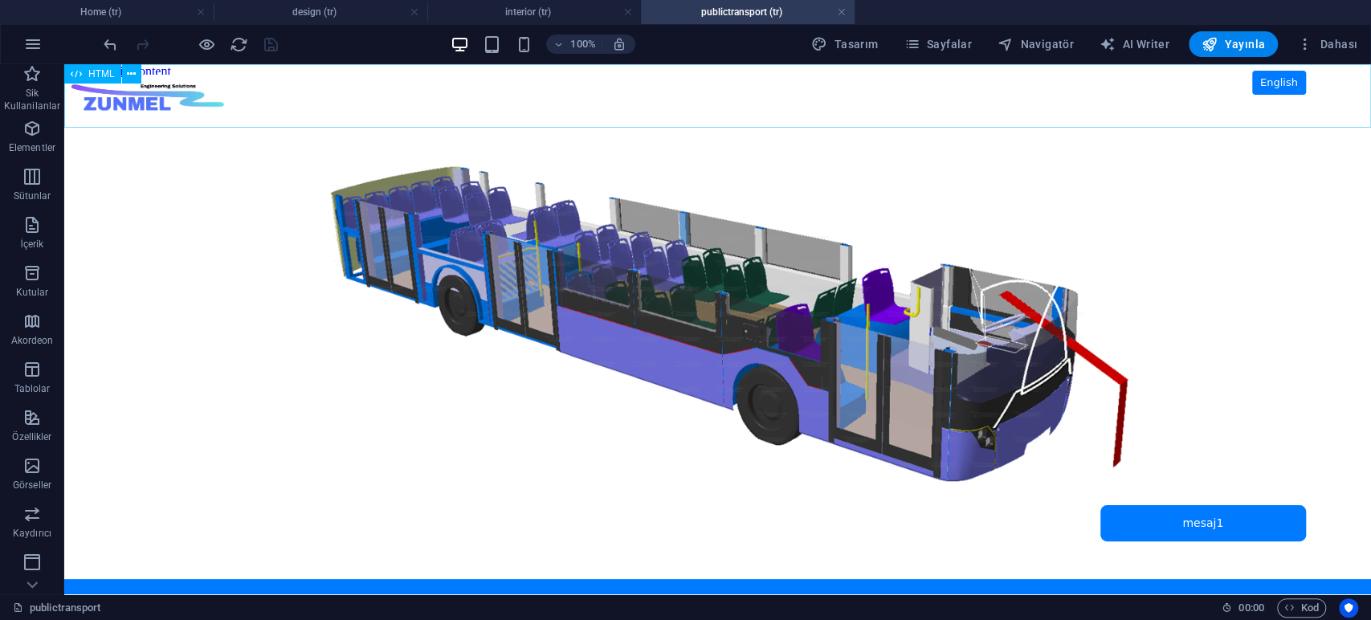
click at [93, 69] on span "HTML" at bounding box center [101, 74] width 27 height 10
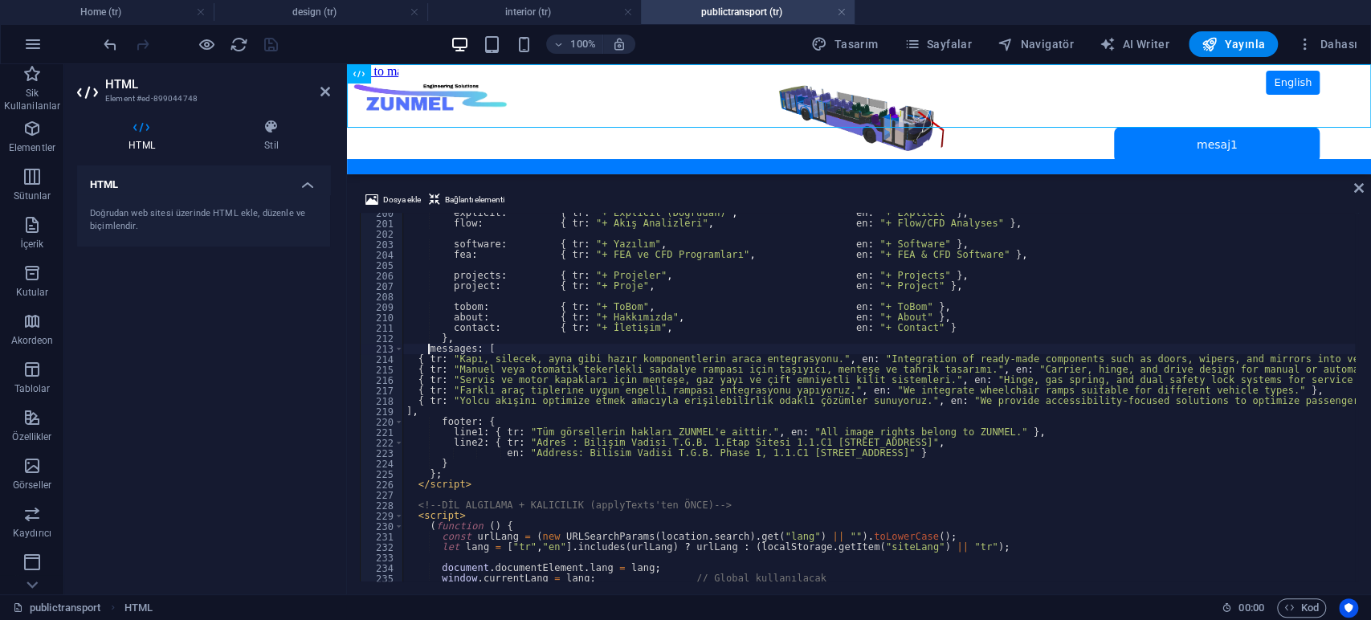
type textarea "{ tr: "Manuel veya otomatik tekerlekli sandalye rampası için taşıyıcı, menteşe …"
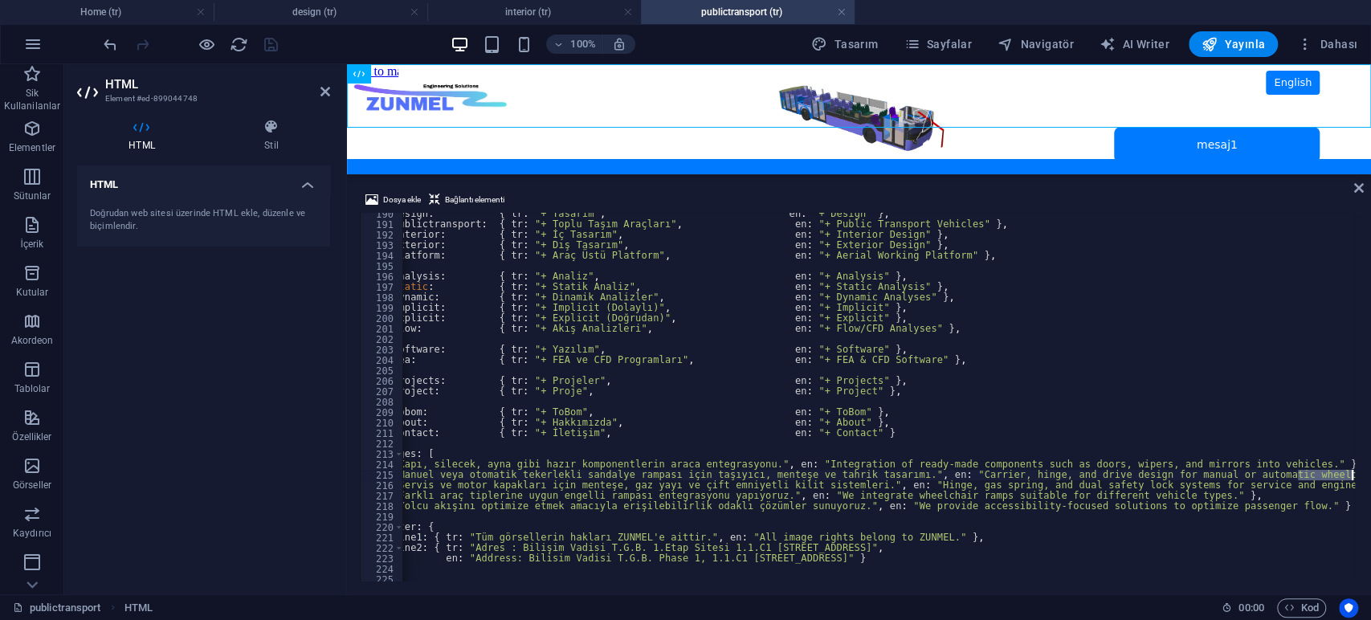
scroll to position [1977, 0]
click at [1350, 472] on div "{ tr: "Manuel veya otomatik tekerlekli sandalye rampası için taşıyıcı, menteşe …" at bounding box center [859, 397] width 998 height 369
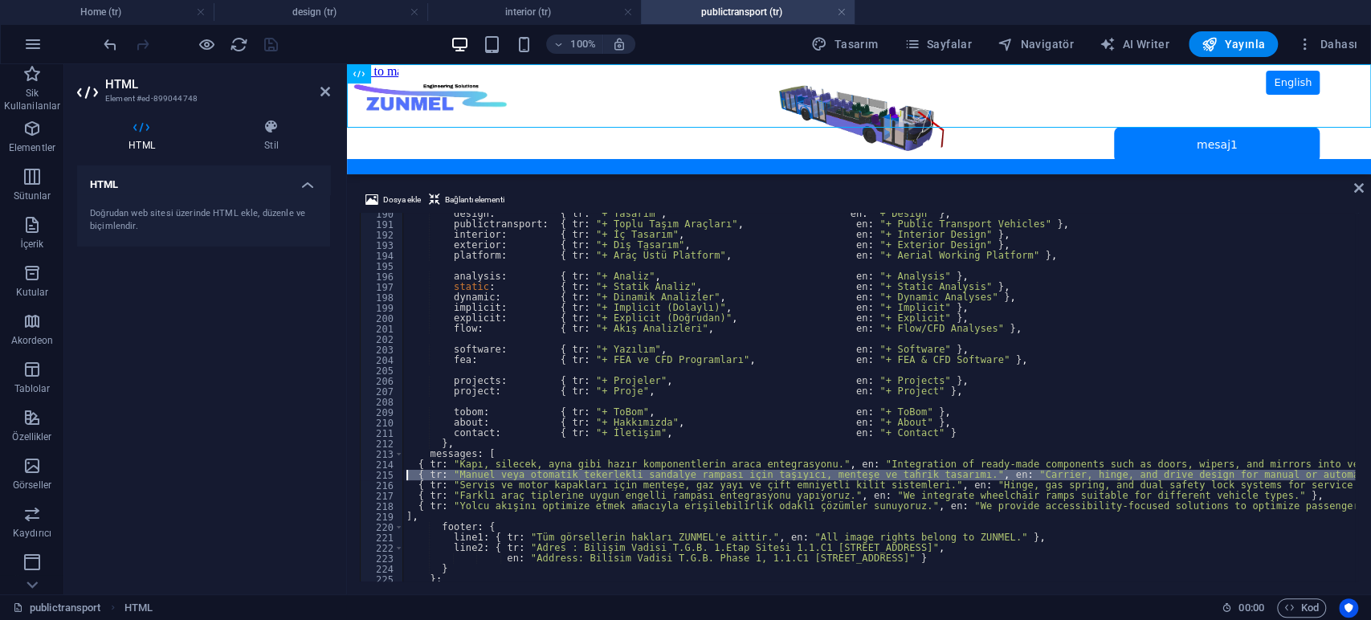
drag, startPoint x: 1351, startPoint y: 475, endPoint x: 333, endPoint y: 474, distance: 1018.4
click at [333, 474] on div "HTML Element #ed-899044748 HTML Stil HTML Doğrudan web sitesi üzerinde HTML ekl…" at bounding box center [717, 329] width 1307 height 530
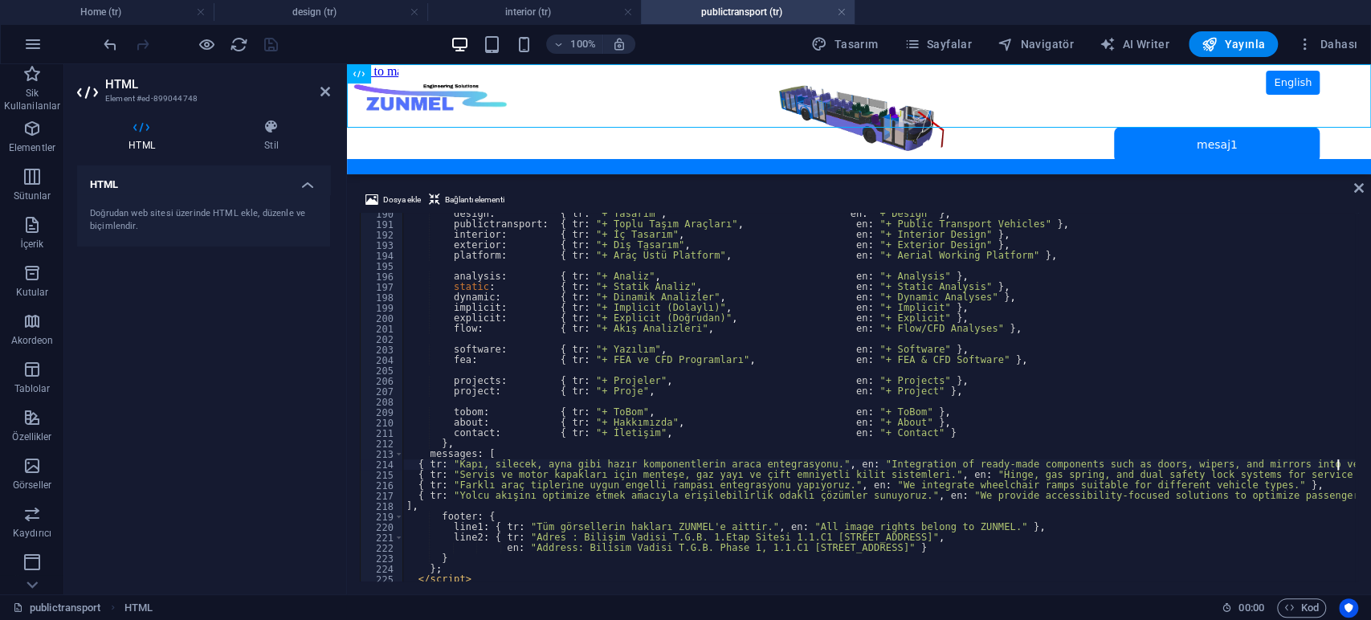
click at [561, 478] on div "design : { tr : "+ Tasarım" , en : "+ Design" } , publictransport : { tr : "+ T…" at bounding box center [901, 402] width 997 height 386
drag, startPoint x: 542, startPoint y: 476, endPoint x: 852, endPoint y: 472, distance: 310.1
click at [852, 472] on div "design : { tr : "+ Tasarım" , en : "+ Design" } , publictransport : { tr : "+ T…" at bounding box center [901, 402] width 997 height 386
click at [650, 473] on div "design : { tr : "+ Tasarım" , en : "+ Design" } , publictransport : { tr : "+ T…" at bounding box center [879, 404] width 952 height 390
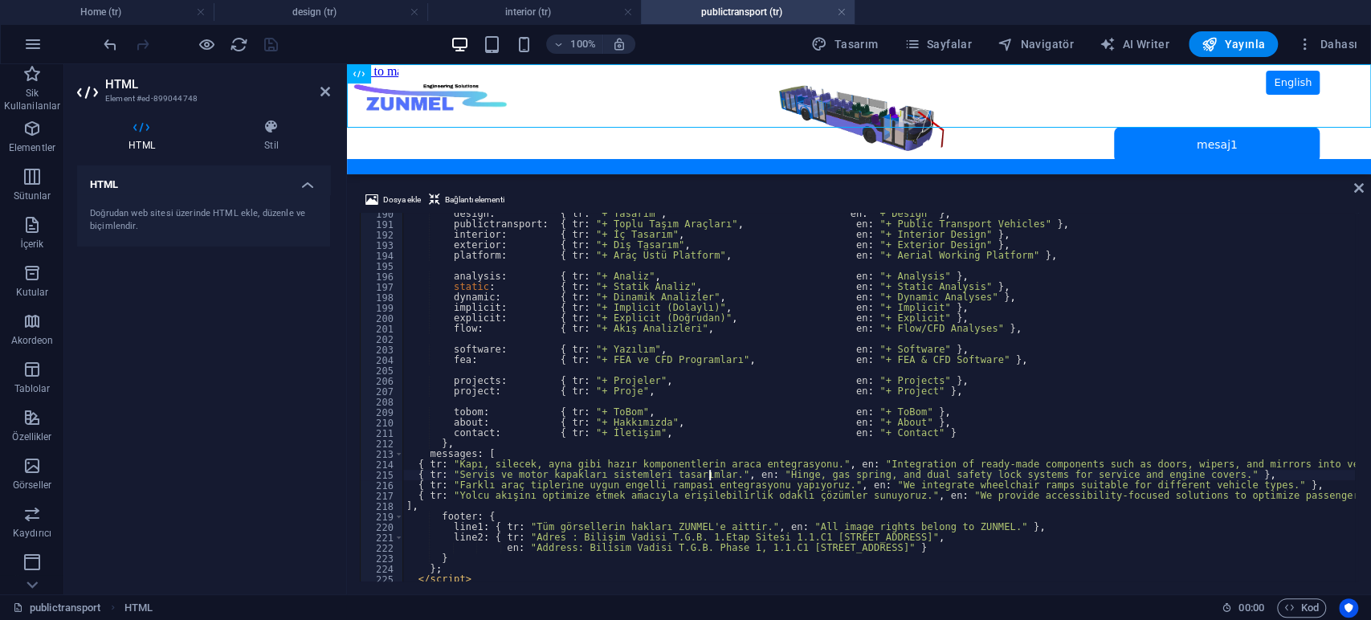
scroll to position [0, 25]
drag, startPoint x: 720, startPoint y: 473, endPoint x: 457, endPoint y: 473, distance: 263.4
click at [457, 473] on div "design : { tr : "+ Tasarım" , en : "+ Design" } , publictransport : { tr : "+ T…" at bounding box center [879, 404] width 952 height 390
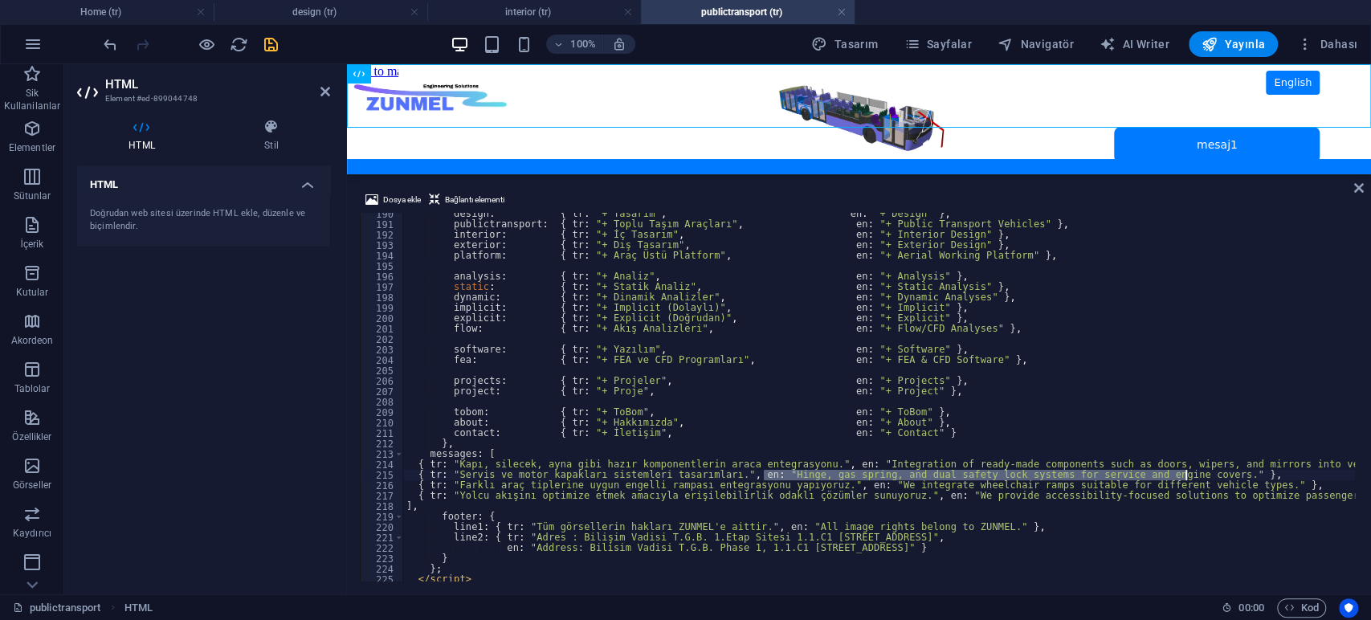
drag, startPoint x: 765, startPoint y: 472, endPoint x: 1184, endPoint y: 475, distance: 419.3
click at [1184, 475] on div "design : { tr : "+ Tasarım" , en : "+ Design" } , publictransport : { tr : "+ T…" at bounding box center [879, 404] width 952 height 390
paste textarea "System designs for service and engine covers tailored to different vehicle type"
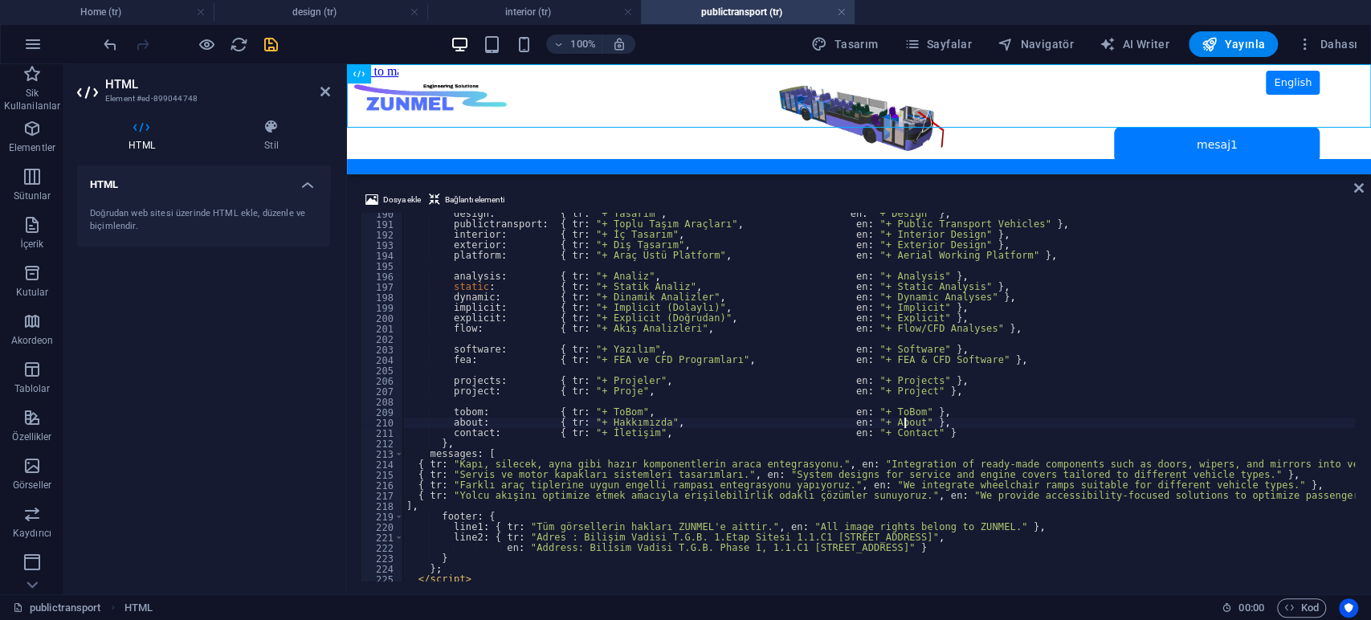
click at [977, 428] on div "design : { tr : "+ Tasarım" , en : "+ Design" } , publictransport : { tr : "+ T…" at bounding box center [879, 404] width 952 height 390
type textarea "about: { tr: "+ Hakkımızda", en: "+ About" },"
click at [168, 357] on div "HTML Doğrudan web sitesi üzerinde HTML ekle, düzenle ve biçimlendir." at bounding box center [203, 373] width 253 height 416
click at [263, 48] on icon "save" at bounding box center [271, 44] width 18 height 18
